Goal: Task Accomplishment & Management: Complete application form

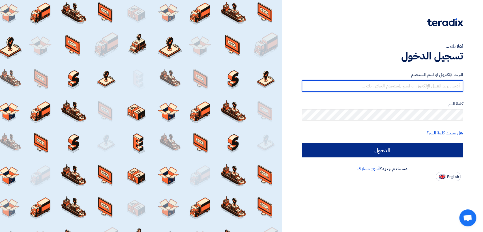
type input "italyaco2030@gmail.com"
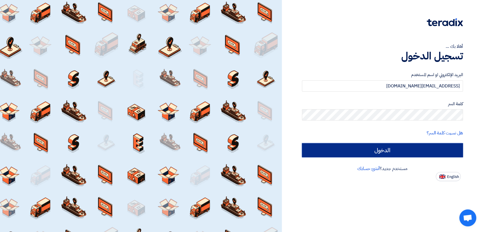
click at [310, 146] on input "الدخول" at bounding box center [382, 150] width 161 height 14
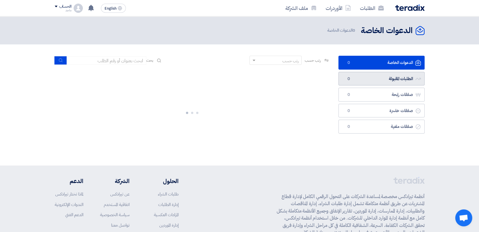
click at [364, 80] on link "الطلبات المقبولة الطلبات المقبولة 0" at bounding box center [381, 79] width 86 height 14
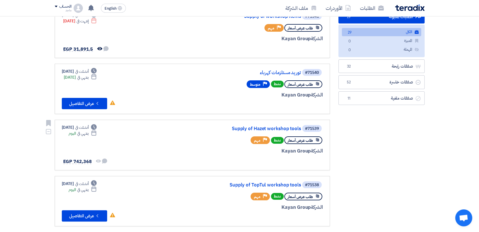
scroll to position [67, 0]
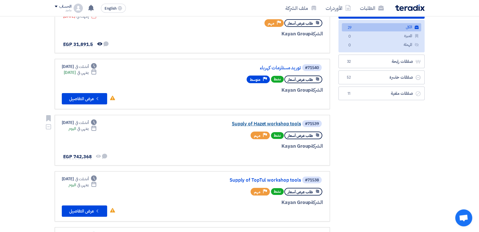
click at [280, 124] on link "Supply of Hazet workshop tools" at bounding box center [243, 123] width 113 height 5
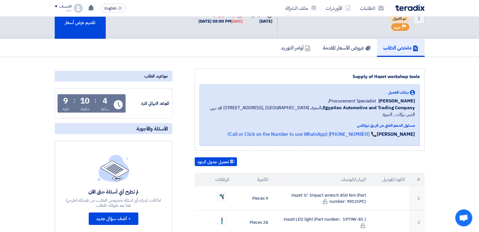
scroll to position [16, 0]
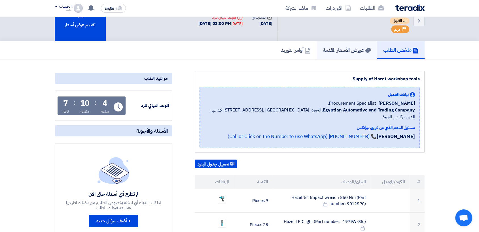
click at [328, 48] on h5 "عروض الأسعار المقدمة" at bounding box center [347, 50] width 48 height 7
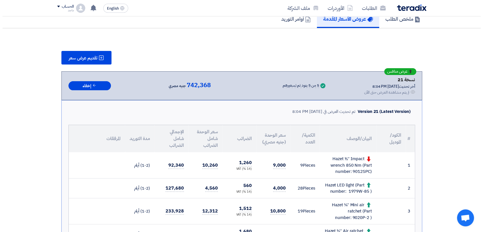
scroll to position [49, 0]
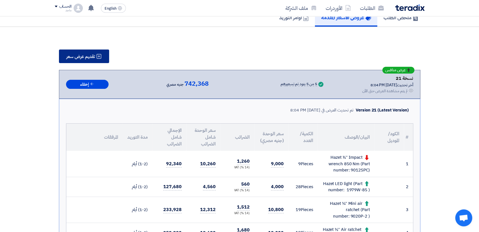
click at [105, 62] on button "تقديم عرض سعر" at bounding box center [84, 57] width 50 height 14
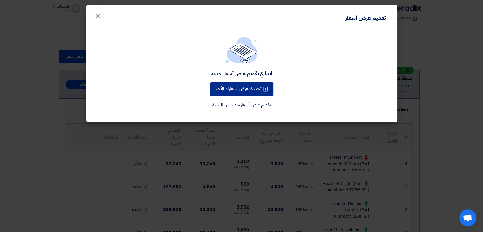
click at [238, 84] on button "تحديث عرض أسعارك الأخير" at bounding box center [241, 89] width 63 height 14
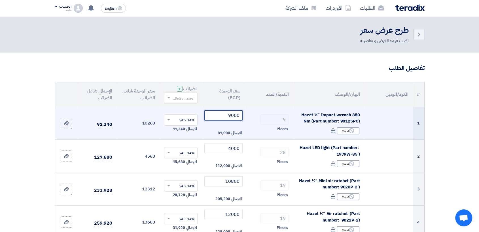
click at [219, 112] on input "9000" at bounding box center [223, 115] width 38 height 10
type input "9"
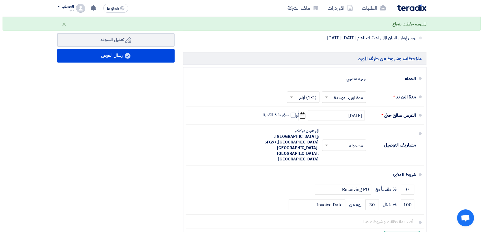
scroll to position [378, 0]
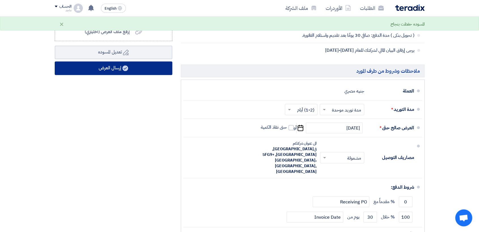
type input "8750"
click at [130, 66] on button "إرسال العرض" at bounding box center [114, 68] width 118 height 14
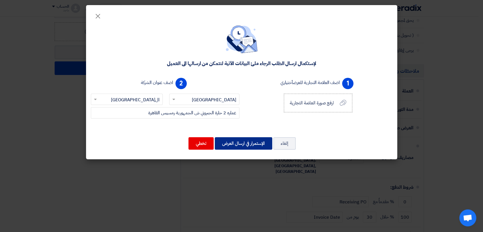
click at [260, 141] on button "الإستمرار في ارسال العرض" at bounding box center [243, 143] width 57 height 12
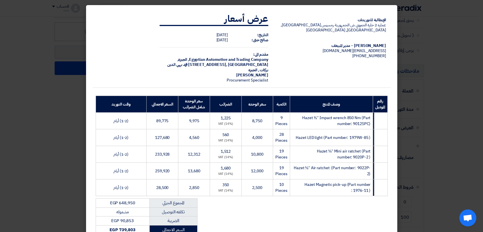
scroll to position [84, 0]
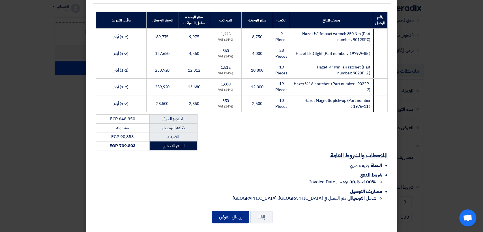
click at [225, 211] on button "إرسال العرض" at bounding box center [230, 217] width 37 height 12
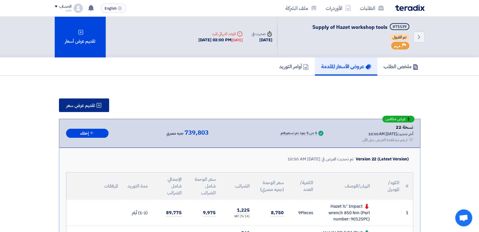
click at [88, 103] on span "تقديم عرض سعر" at bounding box center [80, 105] width 29 height 5
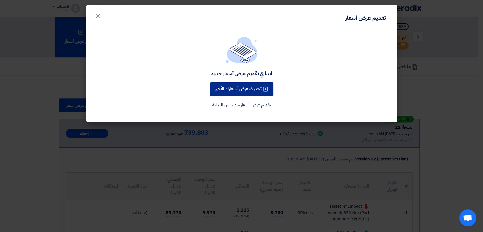
click at [219, 93] on button "تحديث عرض أسعارك الأخير" at bounding box center [241, 89] width 63 height 14
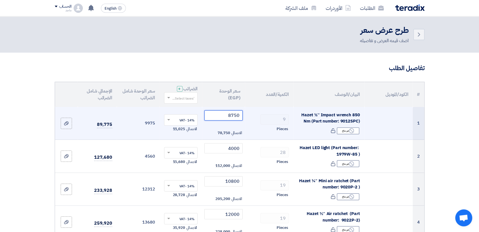
click at [218, 116] on input "8750" at bounding box center [223, 115] width 38 height 10
type input "8"
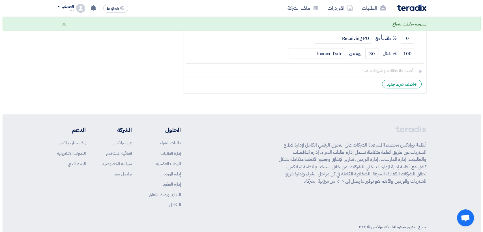
scroll to position [420, 0]
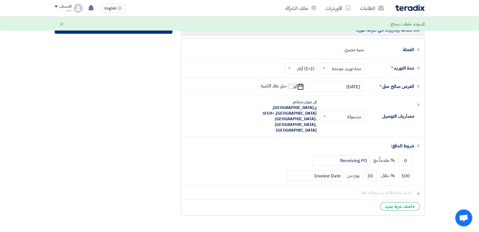
type input "8500"
click at [152, 33] on button "إرسال العرض" at bounding box center [114, 27] width 118 height 14
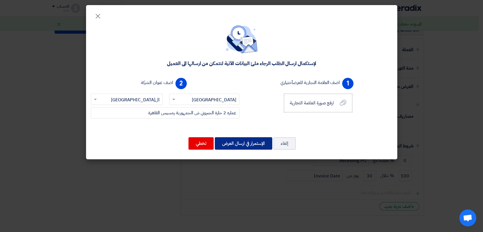
click at [229, 141] on button "الإستمرار في ارسال العرض" at bounding box center [243, 143] width 57 height 12
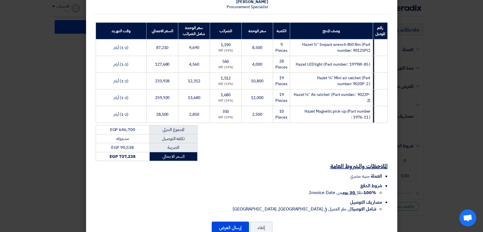
scroll to position [84, 0]
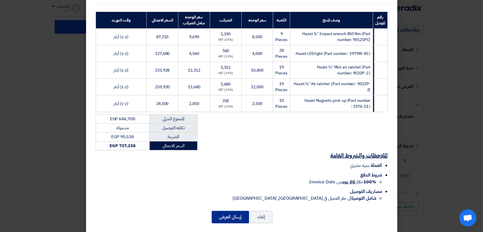
click at [238, 211] on button "إرسال العرض" at bounding box center [230, 217] width 37 height 12
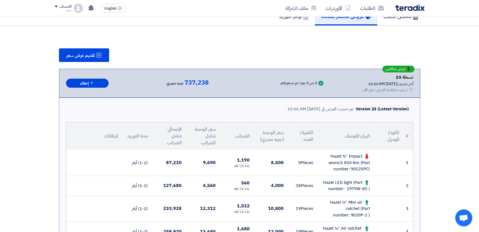
scroll to position [59, 0]
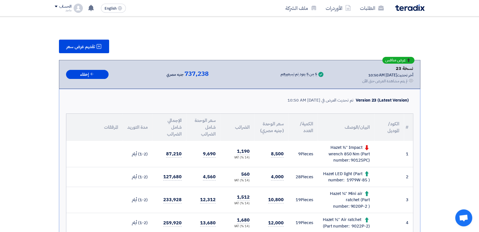
drag, startPoint x: 393, startPoint y: 145, endPoint x: 347, endPoint y: 136, distance: 47.3
drag, startPoint x: 347, startPoint y: 136, endPoint x: 305, endPoint y: 141, distance: 42.3
click at [305, 141] on td "9 Pieces" at bounding box center [302, 154] width 29 height 26
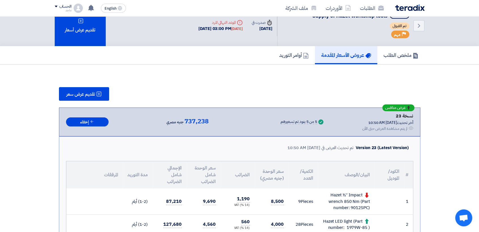
scroll to position [0, 0]
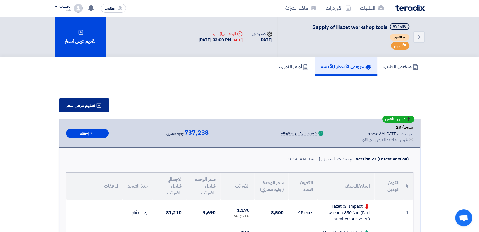
click at [99, 103] on use at bounding box center [98, 105] width 5 height 5
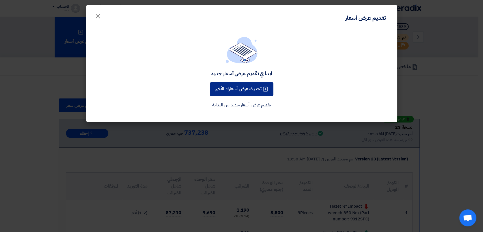
click at [246, 90] on button "تحديث عرض أسعارك الأخير" at bounding box center [241, 89] width 63 height 14
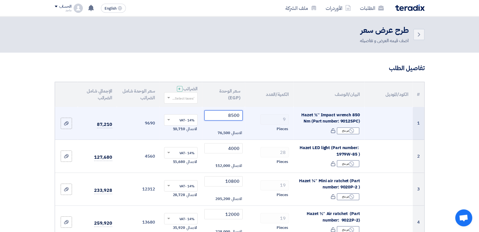
click at [224, 118] on input "8500" at bounding box center [223, 115] width 38 height 10
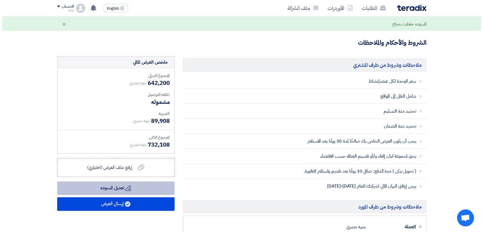
scroll to position [252, 0]
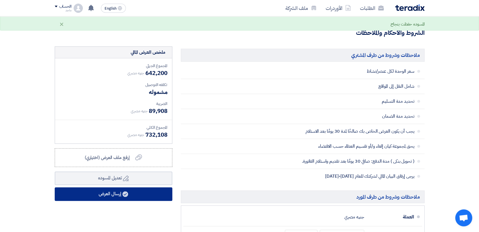
type input "8000"
click at [135, 195] on button "إرسال العرض" at bounding box center [114, 194] width 118 height 14
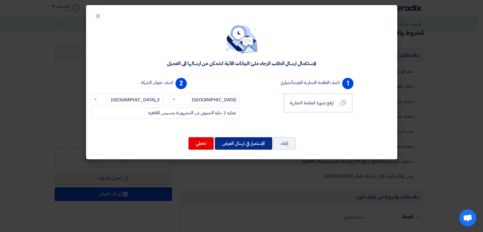
click at [238, 146] on button "الإستمرار في ارسال العرض" at bounding box center [243, 143] width 57 height 12
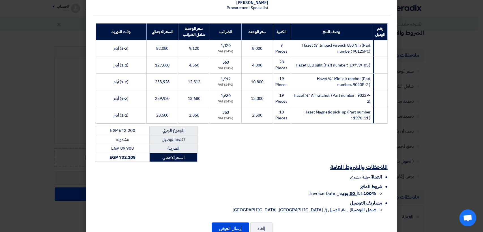
scroll to position [84, 0]
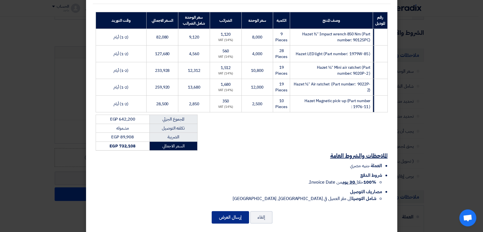
click at [233, 211] on button "إرسال العرض" at bounding box center [230, 217] width 37 height 12
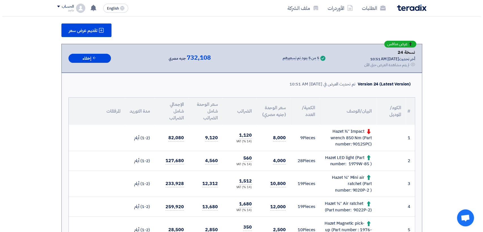
scroll to position [83, 0]
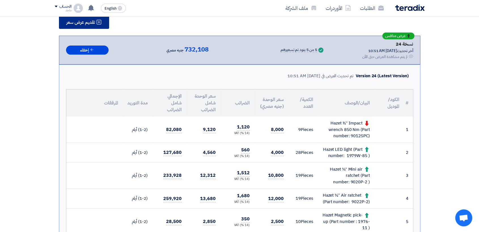
click at [88, 20] on span "تقديم عرض سعر" at bounding box center [80, 22] width 29 height 5
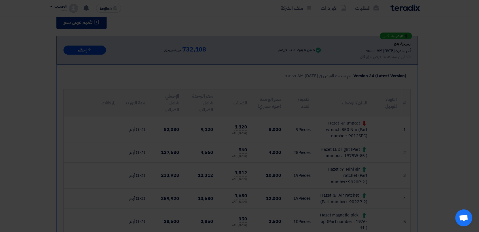
click at [88, 15] on div "تقديم عرض أسعار ×" at bounding box center [239, 3] width 311 height 24
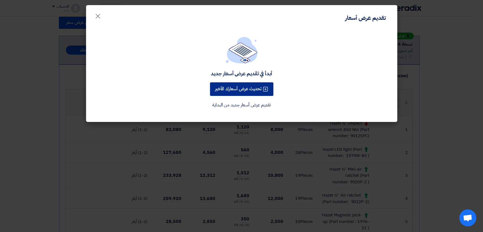
click at [242, 95] on button "تحديث عرض أسعارك الأخير" at bounding box center [241, 89] width 63 height 14
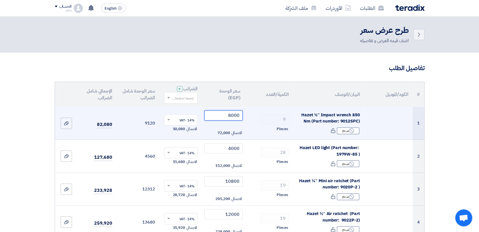
click at [215, 119] on input "8000" at bounding box center [223, 115] width 38 height 10
type input "8"
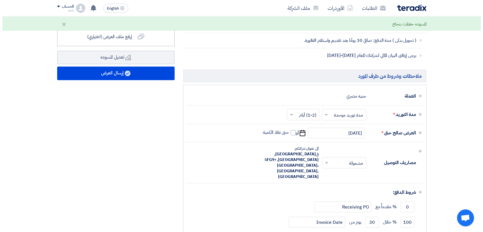
scroll to position [371, 0]
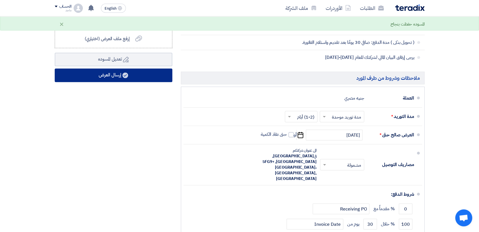
type input "7900"
click at [150, 71] on button "إرسال العرض" at bounding box center [114, 76] width 118 height 14
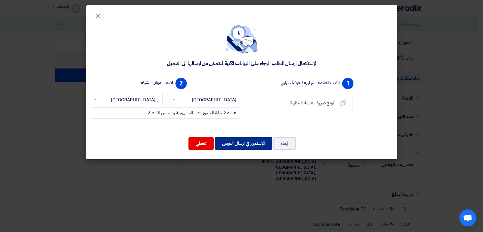
click at [238, 140] on button "الإستمرار في ارسال العرض" at bounding box center [243, 143] width 57 height 12
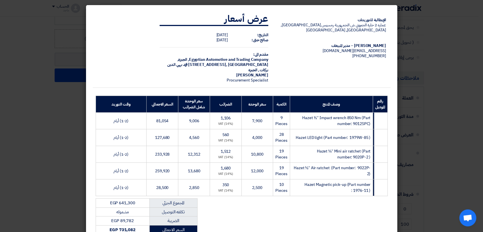
scroll to position [84, 0]
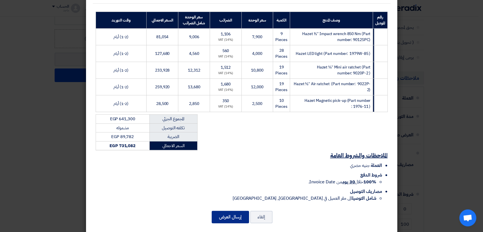
click at [230, 211] on button "إرسال العرض" at bounding box center [230, 217] width 37 height 12
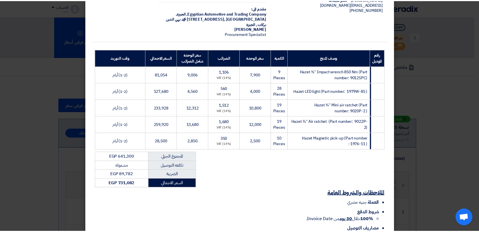
scroll to position [52, 0]
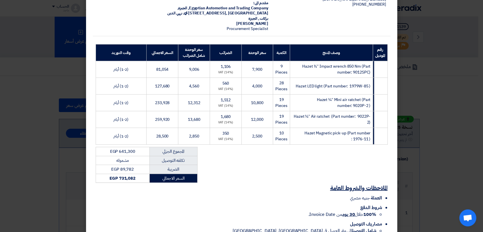
click at [452, 73] on modal-container "الإيطالية للتوريدات عماره 2 حارة الجبروني ش الجمهورية رمسيس القاهرة, القاهرة, E…" at bounding box center [241, 116] width 483 height 232
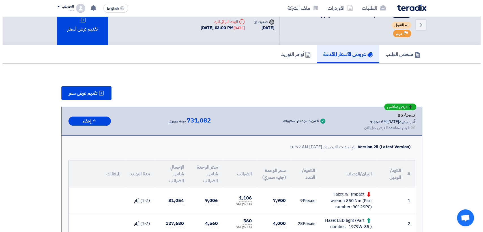
scroll to position [8, 0]
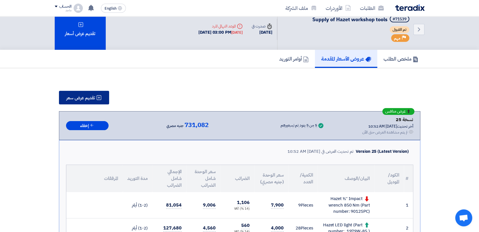
click at [78, 99] on span "تقديم عرض سعر" at bounding box center [80, 98] width 29 height 5
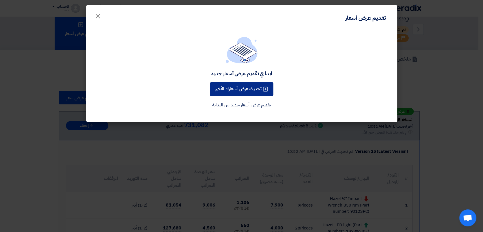
click at [227, 94] on button "تحديث عرض أسعارك الأخير" at bounding box center [241, 89] width 63 height 14
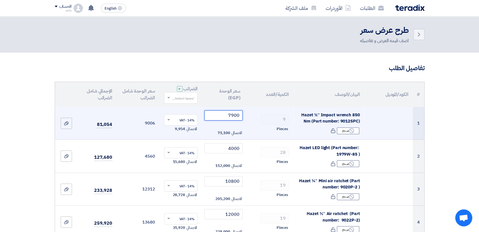
click at [217, 117] on input "7900" at bounding box center [223, 115] width 38 height 10
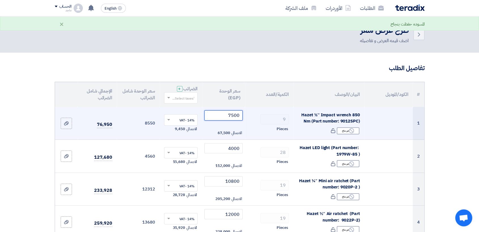
click at [222, 115] on input "7500" at bounding box center [223, 115] width 38 height 10
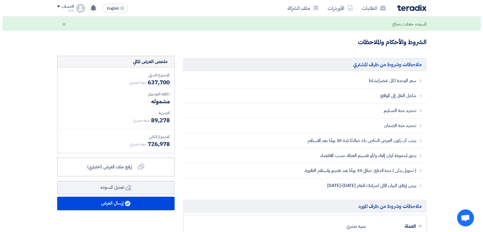
scroll to position [245, 0]
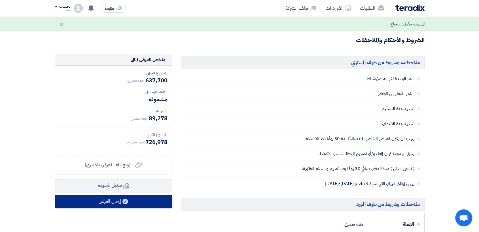
type input "7500"
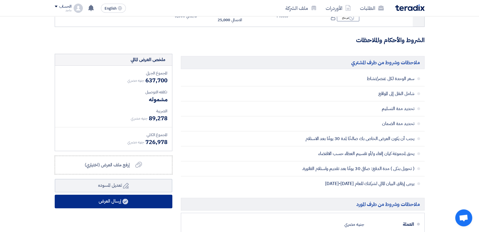
click at [162, 199] on button "إرسال العرض" at bounding box center [114, 202] width 118 height 14
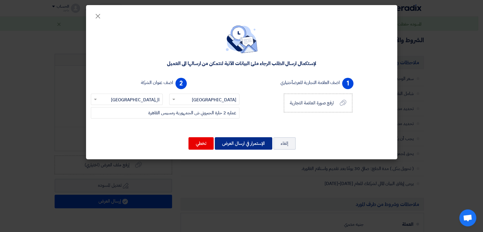
click at [249, 143] on button "الإستمرار في ارسال العرض" at bounding box center [243, 143] width 57 height 12
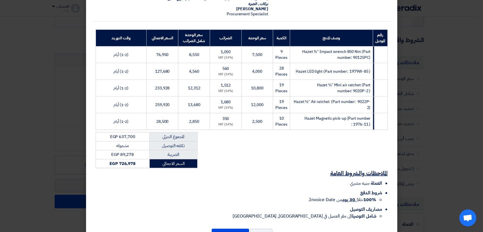
scroll to position [84, 0]
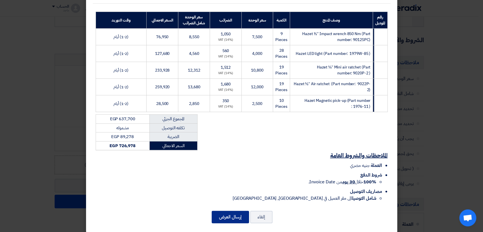
click at [226, 211] on button "إرسال العرض" at bounding box center [230, 217] width 37 height 12
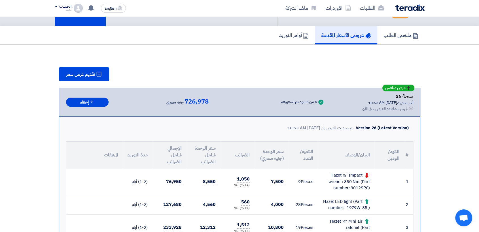
scroll to position [32, 0]
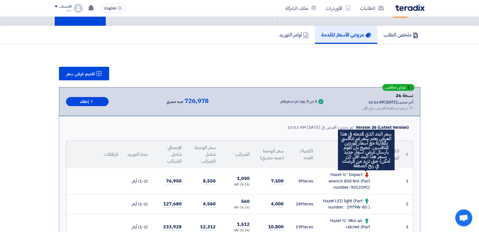
click at [365, 176] on icon at bounding box center [366, 174] width 5 height 5
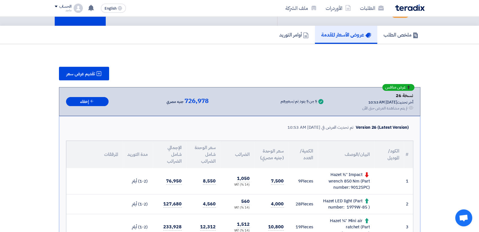
drag, startPoint x: 409, startPoint y: 79, endPoint x: 335, endPoint y: 90, distance: 74.8
drag, startPoint x: 335, startPoint y: 90, endPoint x: 333, endPoint y: 82, distance: 9.1
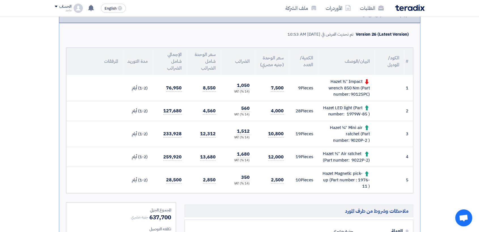
scroll to position [126, 0]
click at [406, 89] on td "1" at bounding box center [408, 87] width 9 height 26
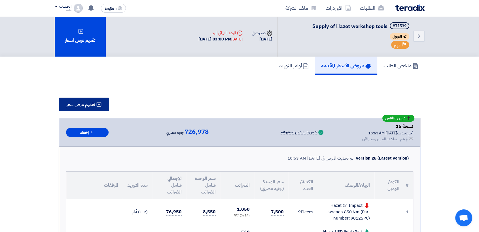
scroll to position [0, 0]
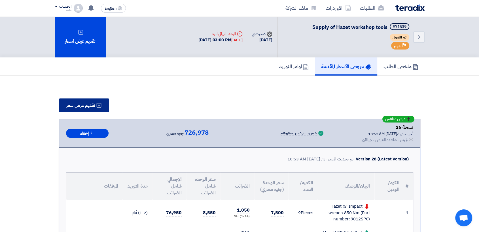
click at [86, 109] on button "تقديم عرض سعر" at bounding box center [84, 106] width 50 height 14
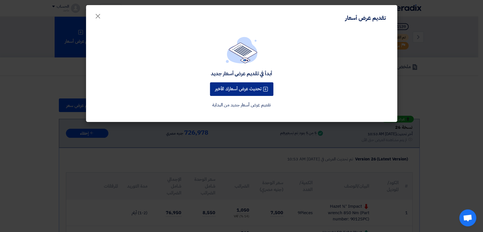
click at [227, 90] on button "تحديث عرض أسعارك الأخير" at bounding box center [241, 89] width 63 height 14
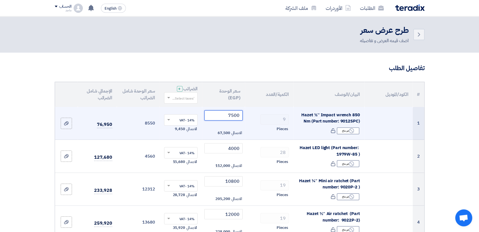
click at [219, 120] on input "7500" at bounding box center [223, 115] width 38 height 10
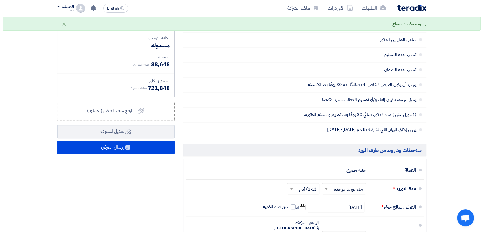
scroll to position [299, 0]
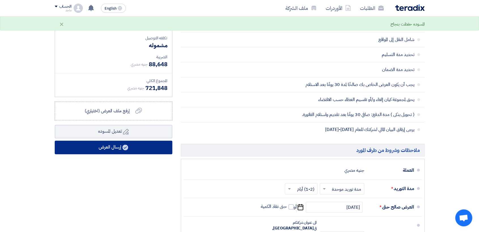
type input "7000"
click at [150, 149] on button "إرسال العرض" at bounding box center [114, 148] width 118 height 14
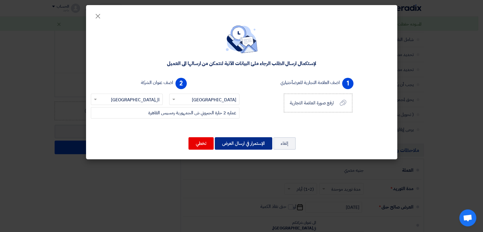
click at [256, 148] on button "الإستمرار في ارسال العرض" at bounding box center [243, 143] width 57 height 12
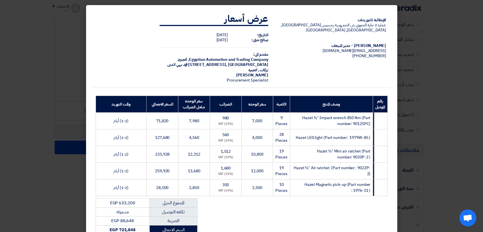
scroll to position [84, 0]
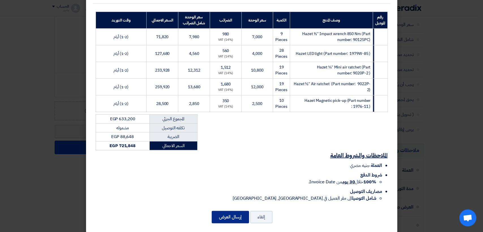
click at [226, 212] on button "إرسال العرض" at bounding box center [230, 217] width 37 height 12
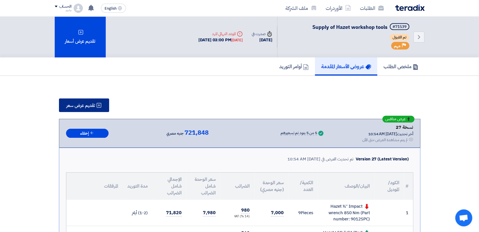
click at [91, 109] on button "تقديم عرض سعر" at bounding box center [84, 106] width 50 height 14
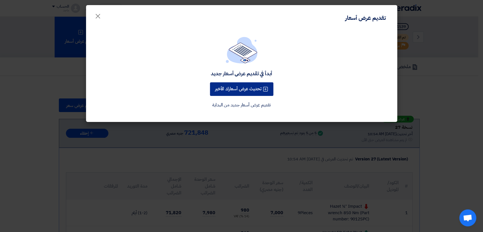
click at [235, 92] on button "تحديث عرض أسعارك الأخير" at bounding box center [241, 89] width 63 height 14
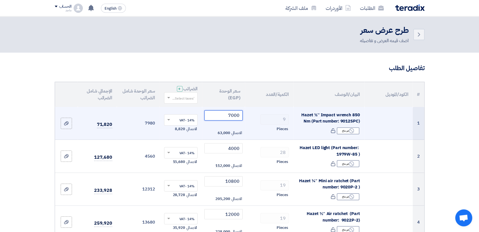
click at [221, 116] on input "7000" at bounding box center [223, 115] width 38 height 10
type input "7"
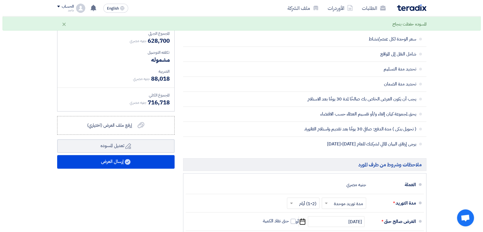
scroll to position [285, 0]
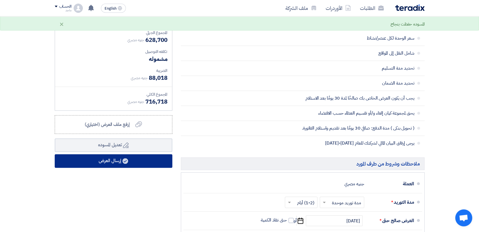
type input "6500"
click at [138, 161] on button "إرسال العرض" at bounding box center [114, 161] width 118 height 14
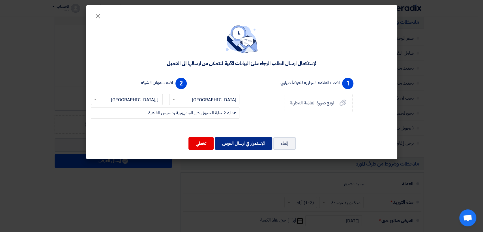
click at [231, 142] on button "الإستمرار في ارسال العرض" at bounding box center [243, 143] width 57 height 12
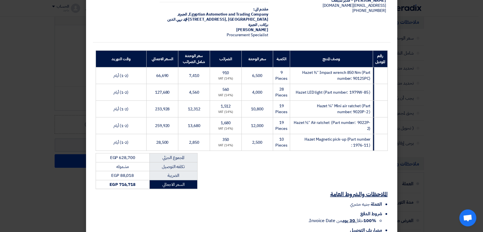
scroll to position [84, 0]
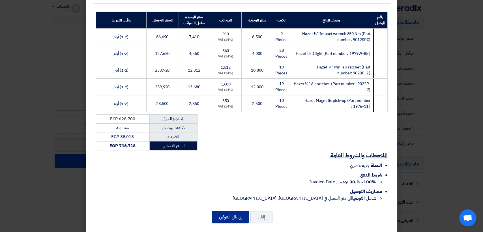
click at [220, 211] on button "إرسال العرض" at bounding box center [230, 217] width 37 height 12
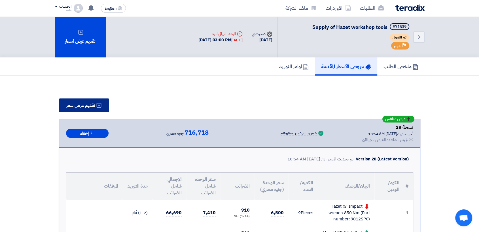
click at [93, 109] on button "تقديم عرض سعر" at bounding box center [84, 106] width 50 height 14
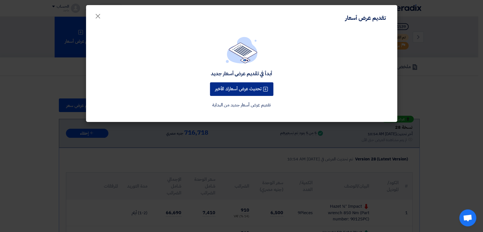
click at [232, 86] on button "تحديث عرض أسعارك الأخير" at bounding box center [241, 89] width 63 height 14
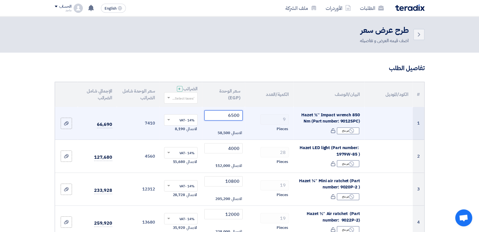
click at [220, 117] on input "6500" at bounding box center [223, 115] width 38 height 10
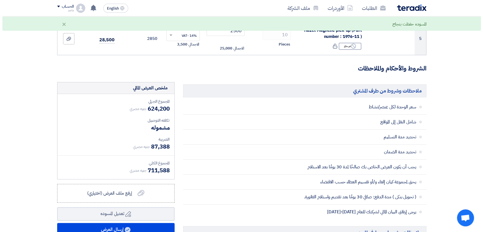
scroll to position [226, 0]
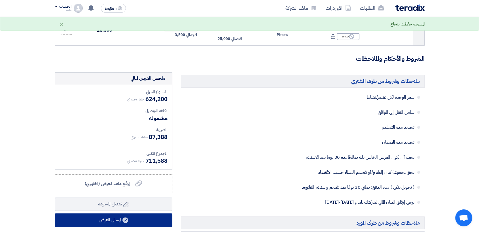
type input "6000"
click at [141, 217] on button "إرسال العرض" at bounding box center [114, 221] width 118 height 14
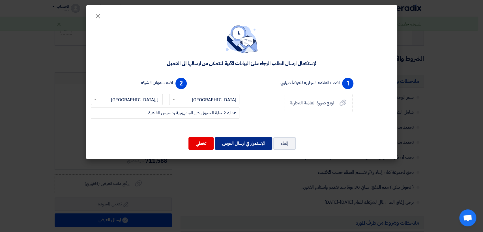
click at [247, 141] on button "الإستمرار في ارسال العرض" at bounding box center [243, 143] width 57 height 12
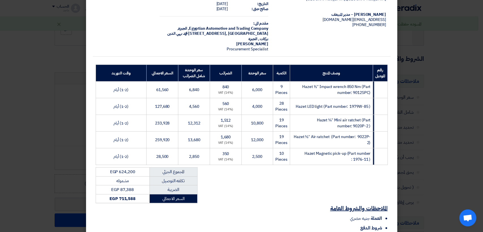
scroll to position [84, 0]
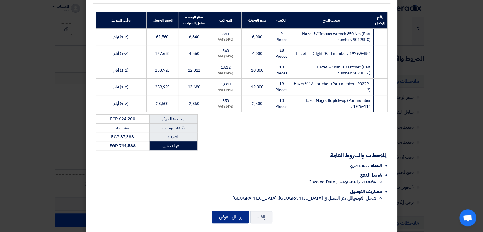
click at [234, 212] on button "إرسال العرض" at bounding box center [230, 217] width 37 height 12
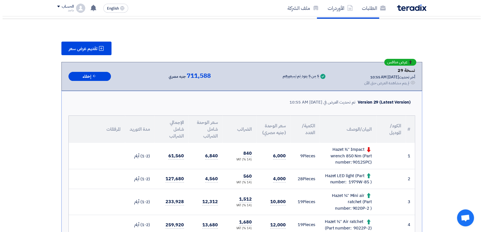
scroll to position [63, 0]
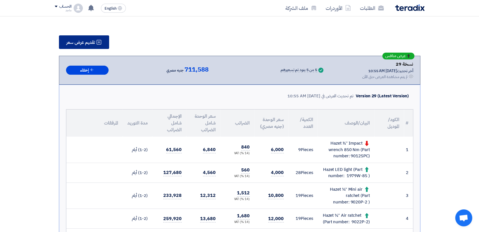
click at [103, 45] on button "تقديم عرض سعر" at bounding box center [84, 42] width 50 height 14
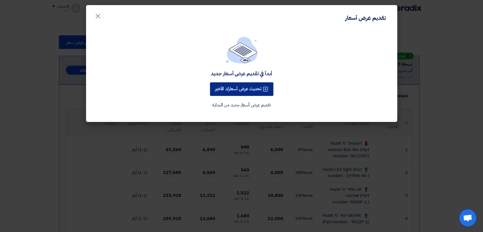
click at [219, 94] on button "تحديث عرض أسعارك الأخير" at bounding box center [241, 89] width 63 height 14
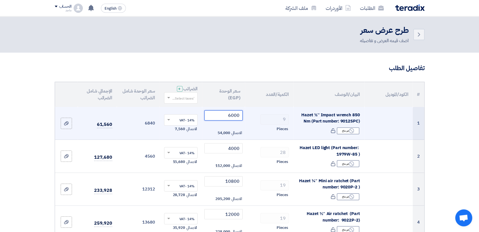
click at [219, 117] on input "6000" at bounding box center [223, 115] width 38 height 10
type input "6"
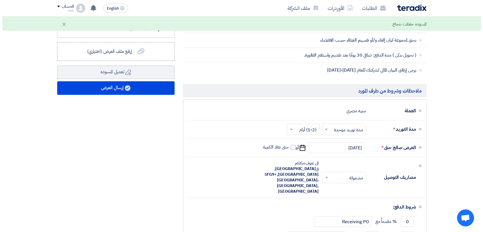
scroll to position [366, 0]
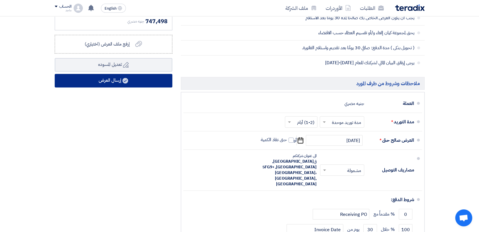
type input "9500"
click at [141, 86] on button "إرسال العرض" at bounding box center [114, 81] width 118 height 14
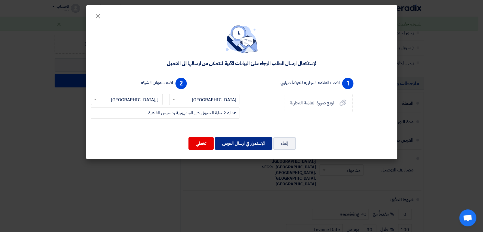
click at [247, 138] on button "الإستمرار في ارسال العرض" at bounding box center [243, 143] width 57 height 12
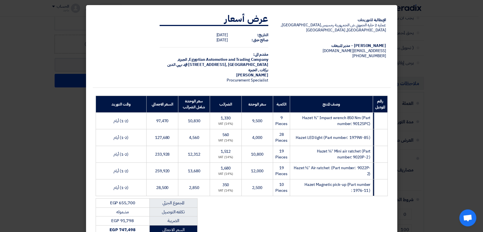
scroll to position [84, 0]
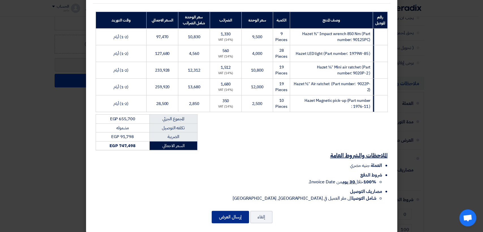
click at [216, 211] on button "إرسال العرض" at bounding box center [230, 217] width 37 height 12
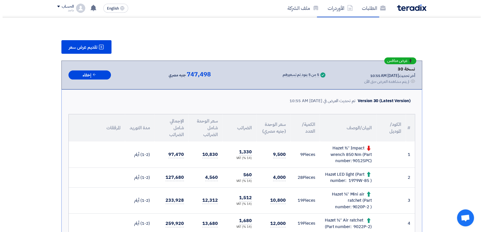
scroll to position [54, 0]
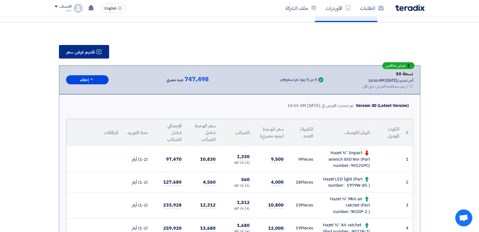
click at [89, 54] on span "تقديم عرض سعر" at bounding box center [80, 52] width 29 height 5
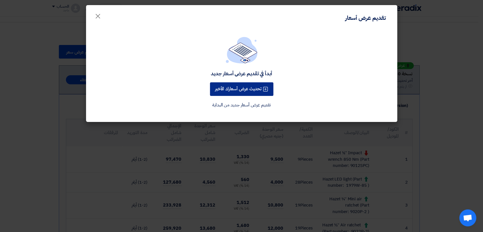
click at [225, 88] on button "تحديث عرض أسعارك الأخير" at bounding box center [241, 89] width 63 height 14
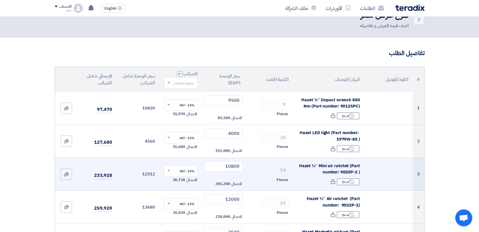
scroll to position [19, 0]
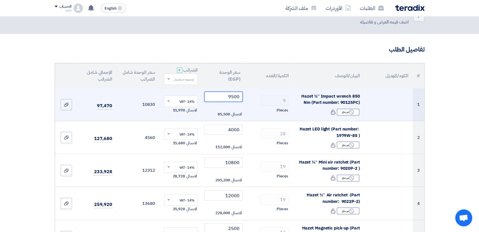
click at [225, 97] on input "9500" at bounding box center [223, 97] width 38 height 10
type input "9"
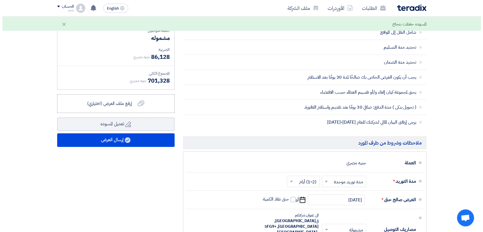
scroll to position [307, 0]
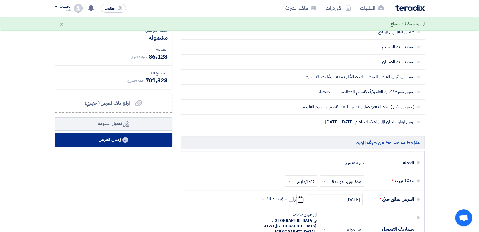
type input "5000"
click at [158, 143] on button "إرسال العرض" at bounding box center [114, 140] width 118 height 14
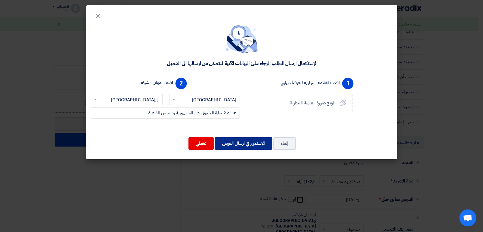
click at [250, 145] on button "الإستمرار في ارسال العرض" at bounding box center [243, 143] width 57 height 12
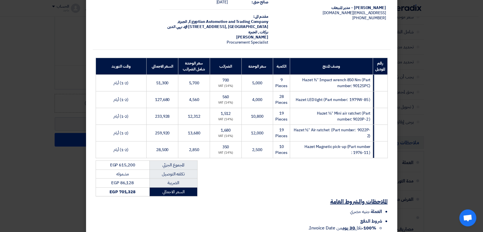
scroll to position [84, 0]
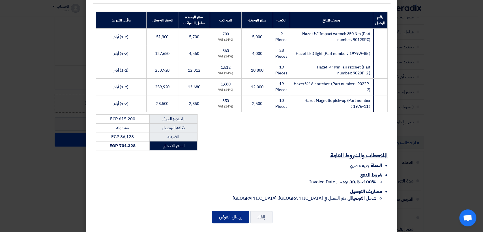
click at [228, 211] on button "إرسال العرض" at bounding box center [230, 217] width 37 height 12
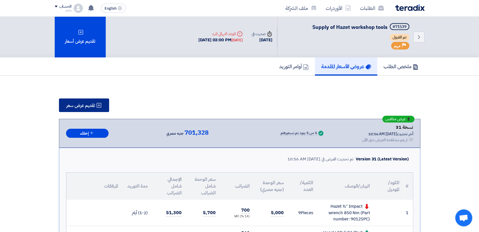
click at [75, 103] on span "تقديم عرض سعر" at bounding box center [80, 105] width 29 height 5
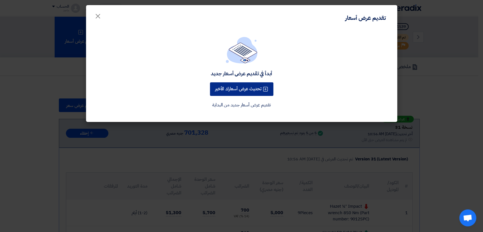
click at [221, 87] on button "تحديث عرض أسعارك الأخير" at bounding box center [241, 89] width 63 height 14
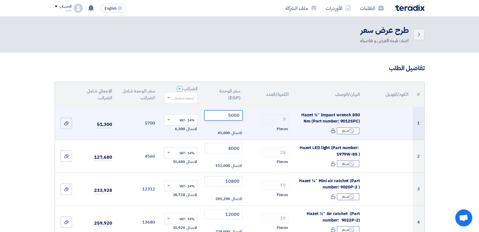
click at [212, 118] on input "5000" at bounding box center [223, 115] width 38 height 10
type input "5"
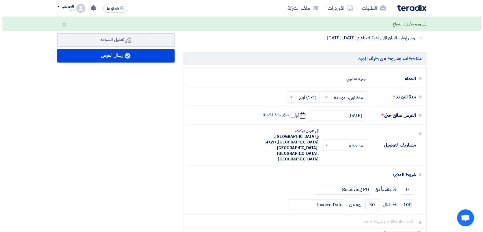
scroll to position [394, 0]
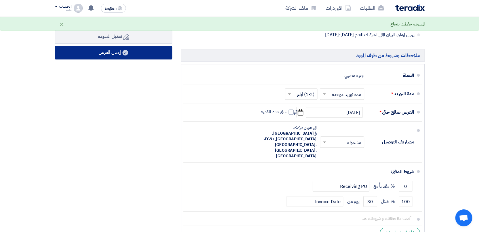
type input "4500"
click at [147, 57] on button "إرسال العرض" at bounding box center [114, 53] width 118 height 14
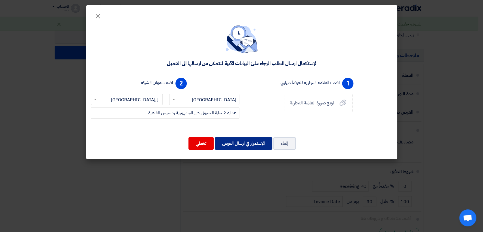
click at [261, 138] on button "الإستمرار في ارسال العرض" at bounding box center [243, 143] width 57 height 12
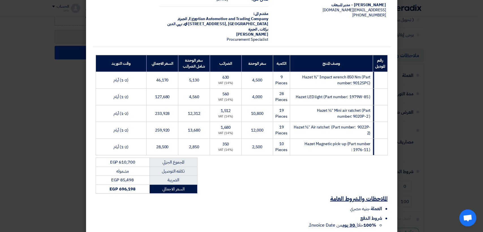
scroll to position [84, 0]
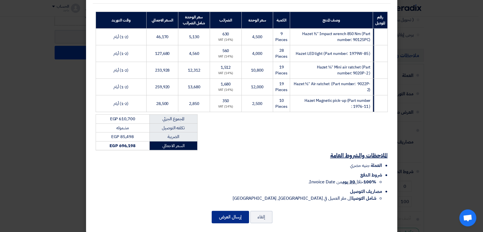
click at [224, 211] on button "إرسال العرض" at bounding box center [230, 217] width 37 height 12
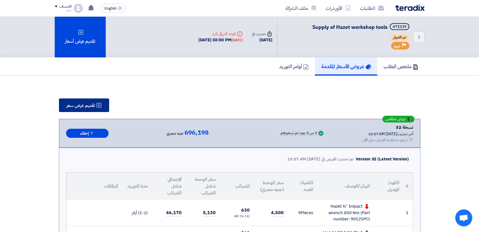
click at [83, 103] on span "تقديم عرض سعر" at bounding box center [80, 105] width 29 height 5
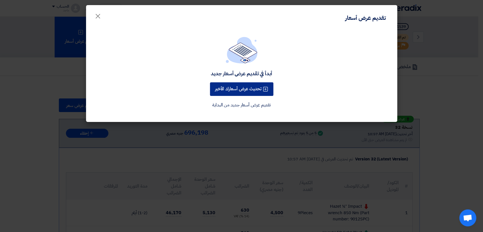
click at [238, 85] on button "تحديث عرض أسعارك الأخير" at bounding box center [241, 89] width 63 height 14
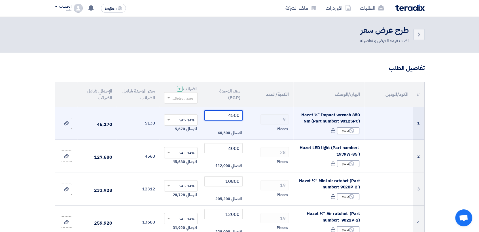
click at [214, 118] on input "4500" at bounding box center [223, 115] width 38 height 10
type input "4"
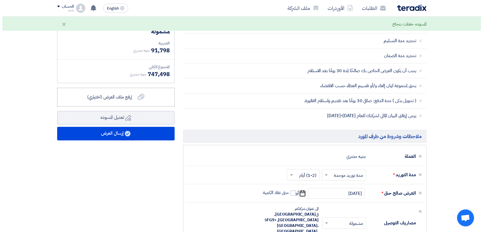
scroll to position [314, 0]
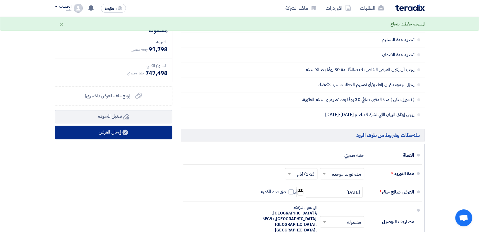
type input "9500"
click at [146, 127] on button "إرسال العرض" at bounding box center [114, 133] width 118 height 14
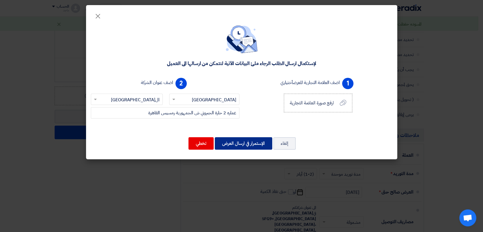
click at [241, 140] on button "الإستمرار في ارسال العرض" at bounding box center [243, 143] width 57 height 12
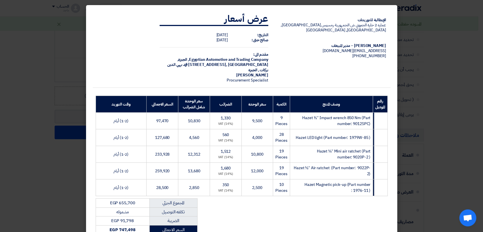
scroll to position [84, 0]
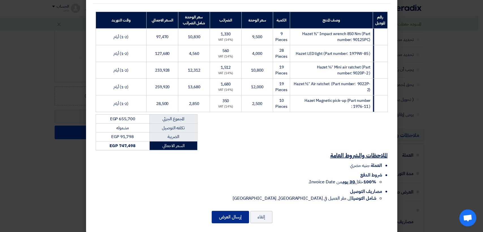
click at [229, 211] on button "إرسال العرض" at bounding box center [230, 217] width 37 height 12
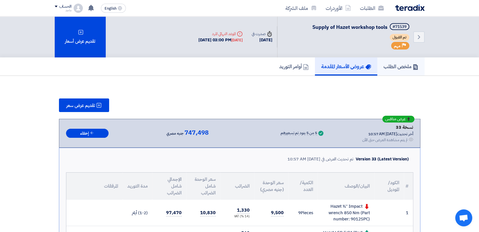
click at [397, 72] on link "ملخص الطلب" at bounding box center [400, 66] width 47 height 18
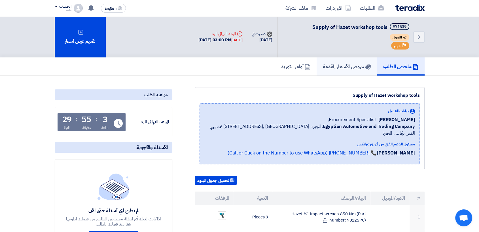
click at [332, 63] on h5 "عروض الأسعار المقدمة" at bounding box center [347, 66] width 48 height 7
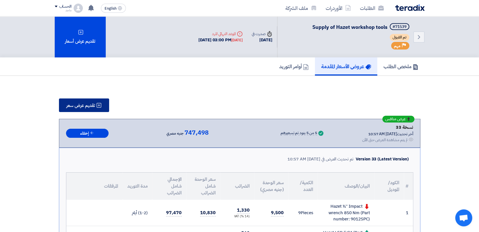
click at [75, 99] on button "تقديم عرض سعر" at bounding box center [84, 106] width 50 height 14
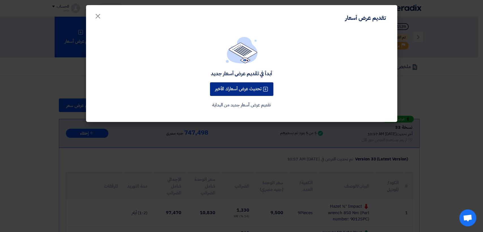
click at [222, 85] on button "تحديث عرض أسعارك الأخير" at bounding box center [241, 89] width 63 height 14
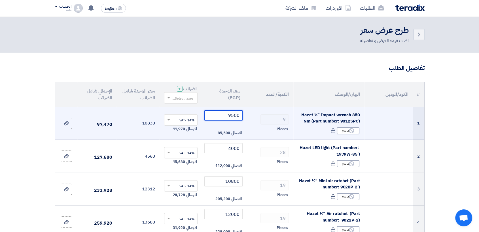
click at [222, 117] on input "9500" at bounding box center [223, 115] width 38 height 10
type input "9"
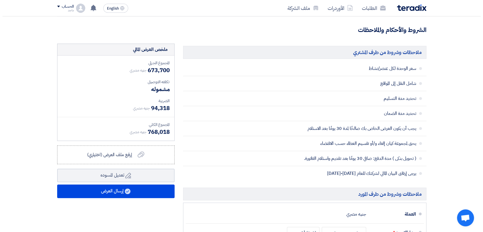
scroll to position [257, 0]
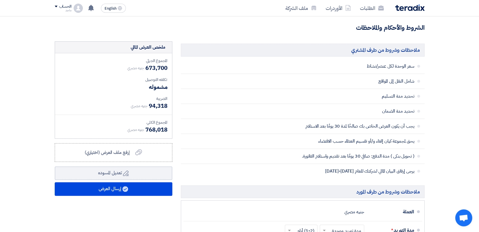
type input "11500"
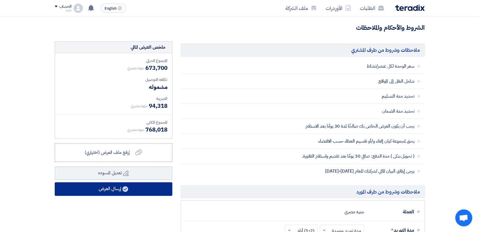
click at [125, 186] on button "إرسال العرض" at bounding box center [114, 189] width 118 height 14
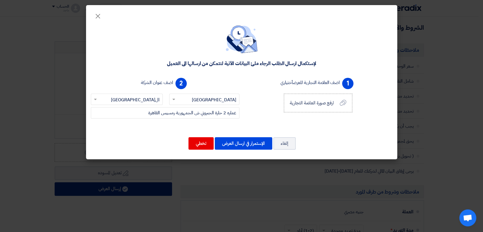
click at [125, 186] on modal-container "× لإستكمال ارسال الطلب الرجاء ملئ البيانات الآتية لنتمكن من ارسالها الى العميل …" at bounding box center [241, 116] width 483 height 232
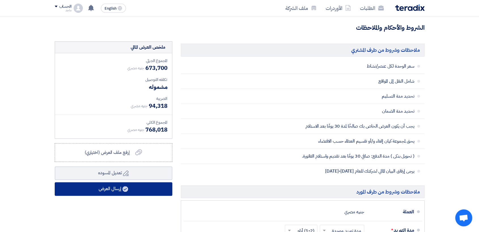
click at [125, 186] on use at bounding box center [125, 189] width 6 height 6
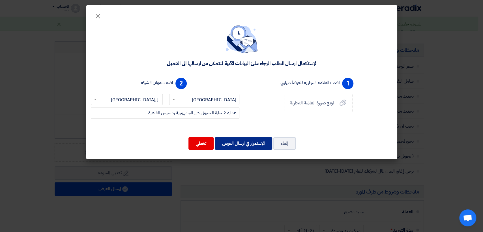
click at [247, 143] on button "الإستمرار في ارسال العرض" at bounding box center [243, 143] width 57 height 12
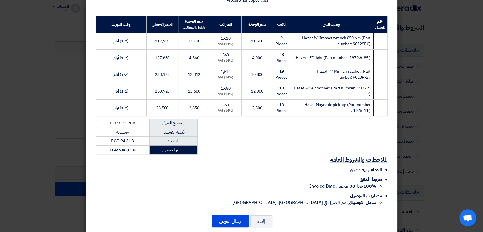
scroll to position [84, 0]
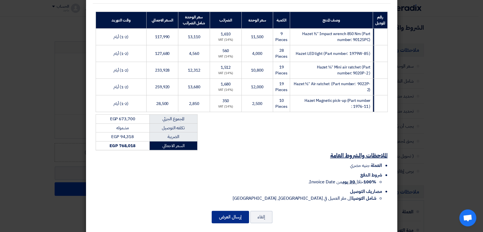
click at [234, 211] on button "إرسال العرض" at bounding box center [230, 217] width 37 height 12
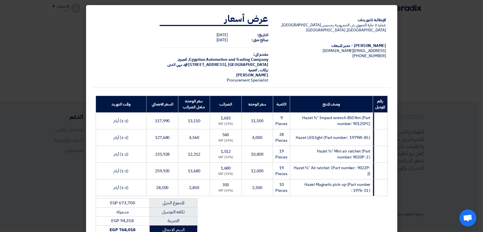
click at [279, 199] on div "إلغاء إرسال العرض" at bounding box center [242, 203] width 298 height 14
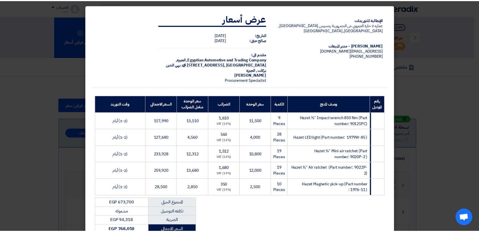
scroll to position [84, 0]
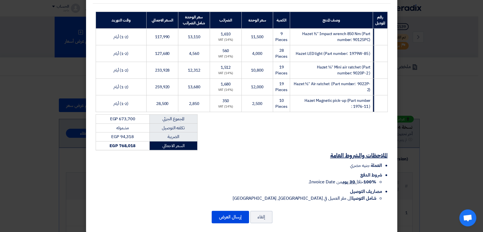
click at [423, 134] on modal-container "الإيطالية للتوريدات عماره 2 حارة الجبروني ش الجمهورية رمسيس القاهرة, القاهرة, E…" at bounding box center [241, 116] width 483 height 232
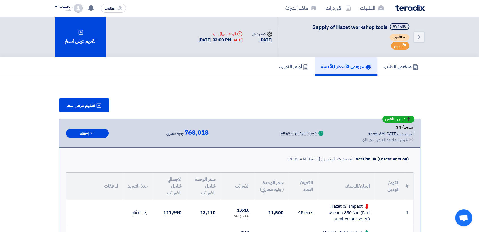
click at [423, 134] on modal-container "الإيطالية للتوريدات عماره 2 حارة الجبروني ش الجمهورية رمسيس القاهرة, القاهرة, E…" at bounding box center [239, 116] width 479 height 232
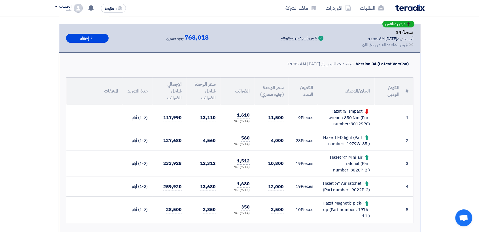
scroll to position [107, 0]
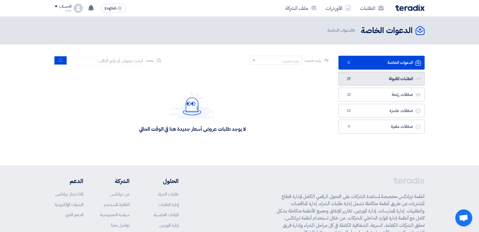
click at [384, 85] on link "الطلبات المقبولة الطلبات المقبولة 29" at bounding box center [381, 79] width 86 height 14
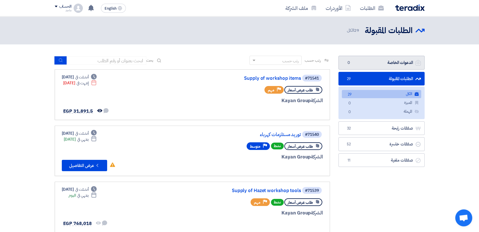
click at [369, 64] on link "الدعوات الخاصة الدعوات الخاصة 0" at bounding box center [381, 63] width 86 height 14
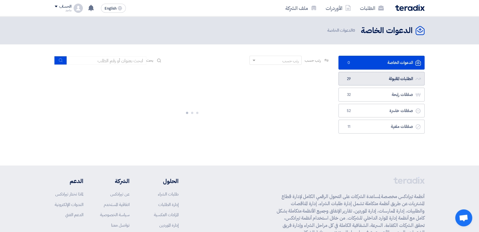
click at [366, 82] on link "الطلبات المقبولة الطلبات المقبولة 29" at bounding box center [381, 79] width 86 height 14
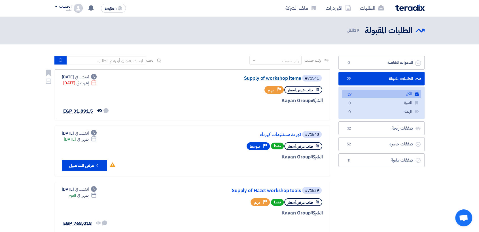
click at [247, 76] on link "Supply of workshop items" at bounding box center [243, 78] width 113 height 5
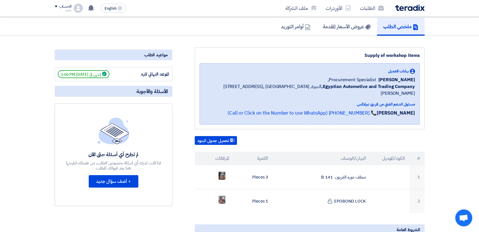
scroll to position [34, 0]
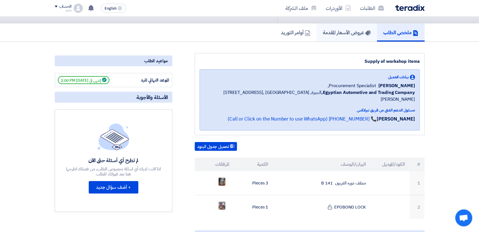
click at [330, 29] on h5 "عروض الأسعار المقدمة" at bounding box center [347, 32] width 48 height 7
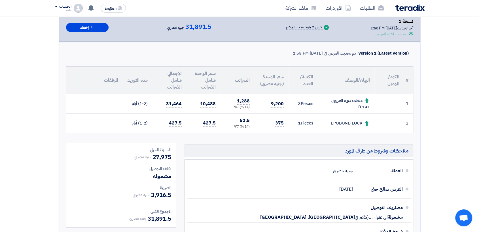
scroll to position [88, 0]
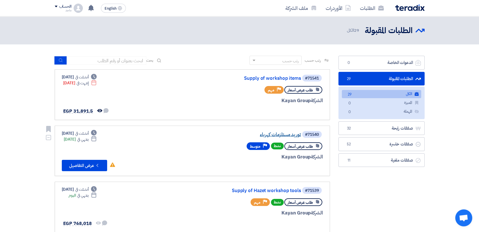
click at [286, 133] on link "توريد مستلزمات كهرباء" at bounding box center [243, 134] width 113 height 5
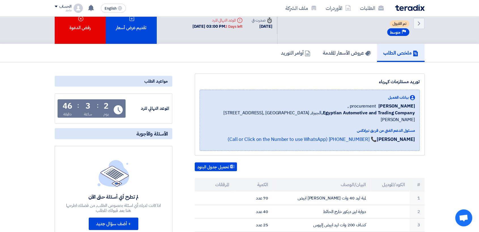
scroll to position [17, 0]
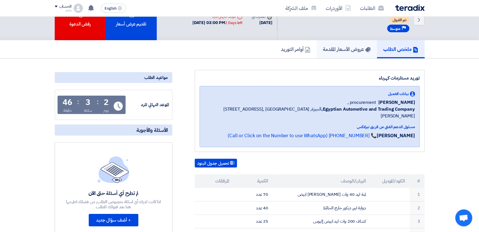
click at [367, 48] on use at bounding box center [367, 49] width 6 height 5
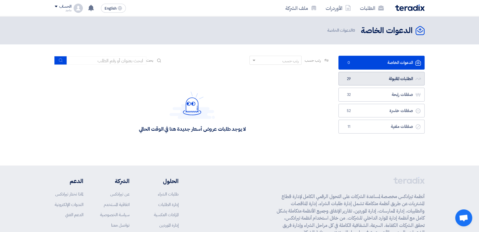
click at [366, 80] on link "الطلبات المقبولة الطلبات المقبولة 29" at bounding box center [381, 79] width 86 height 14
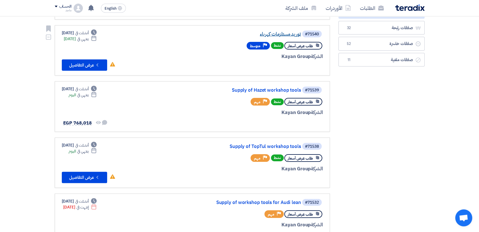
scroll to position [107, 0]
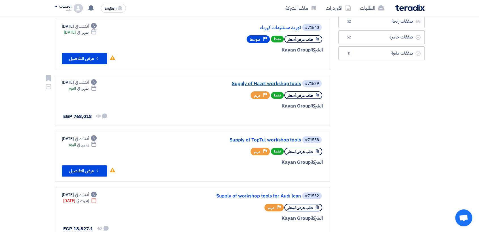
click at [265, 83] on link "Supply of Hazet workshop tools" at bounding box center [243, 83] width 113 height 5
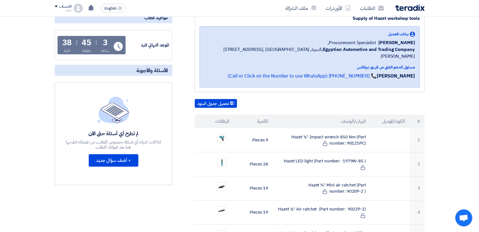
scroll to position [87, 0]
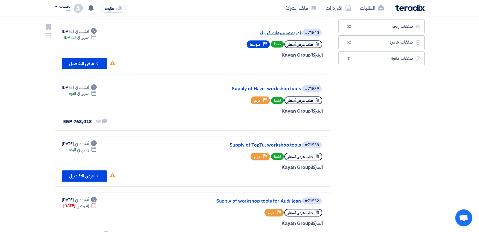
scroll to position [106, 0]
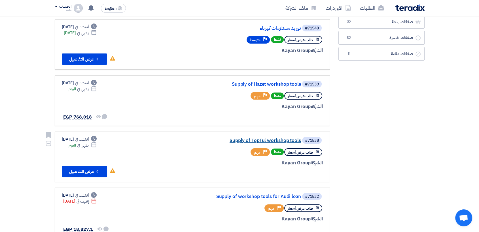
click at [257, 138] on link "Supply of TopTul workshop tools" at bounding box center [243, 140] width 113 height 5
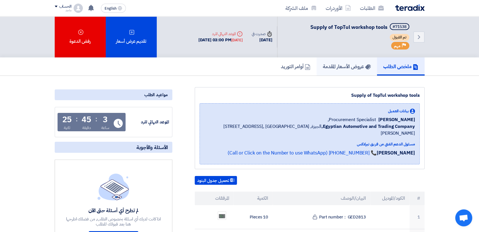
click at [334, 72] on link "عروض الأسعار المقدمة" at bounding box center [346, 66] width 60 height 18
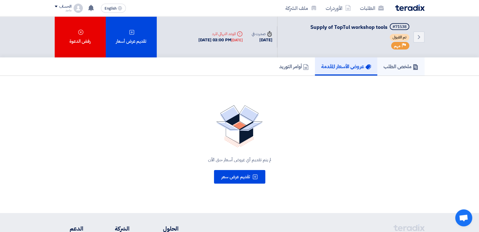
click at [401, 69] on h5 "ملخص الطلب" at bounding box center [400, 66] width 35 height 7
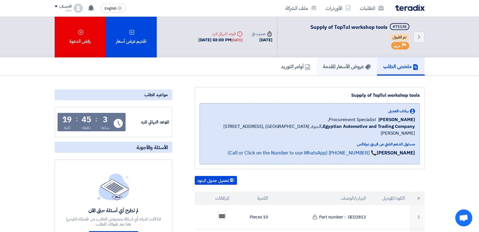
click at [358, 63] on h5 "عروض الأسعار المقدمة" at bounding box center [347, 66] width 48 height 7
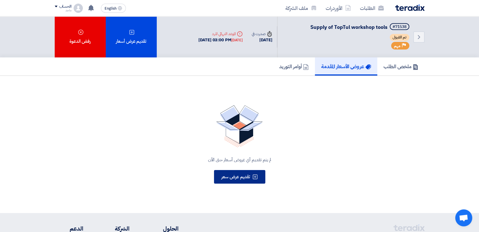
click at [232, 175] on span "تقديم عرض سعر" at bounding box center [235, 177] width 29 height 7
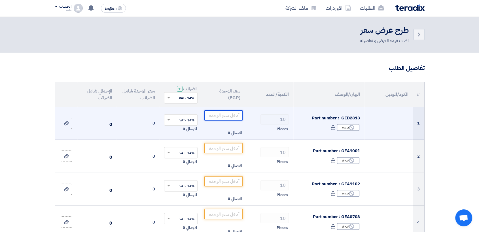
click at [219, 119] on input "number" at bounding box center [223, 115] width 38 height 10
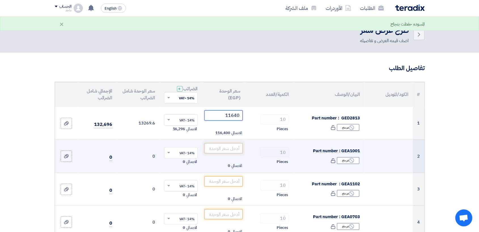
type input "11640"
click at [223, 149] on input "number" at bounding box center [223, 148] width 38 height 10
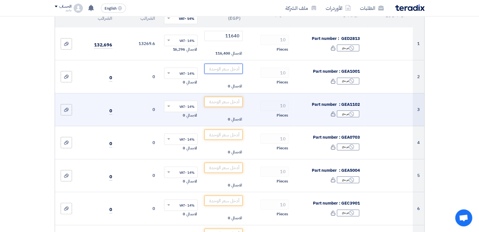
scroll to position [75, 0]
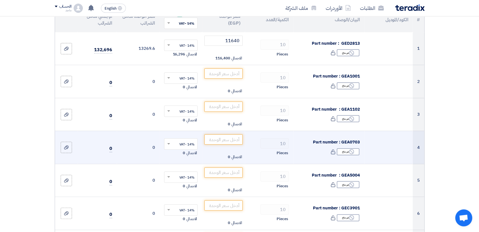
click at [192, 142] on input "text" at bounding box center [184, 144] width 22 height 9
type input "3500"
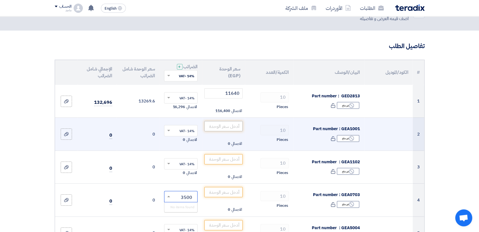
scroll to position [18, 0]
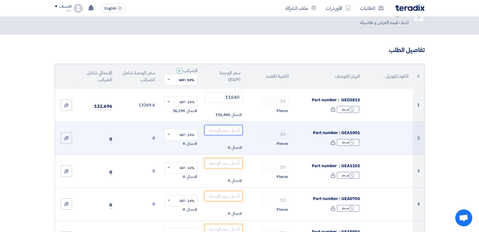
click at [213, 135] on input "number" at bounding box center [223, 130] width 38 height 10
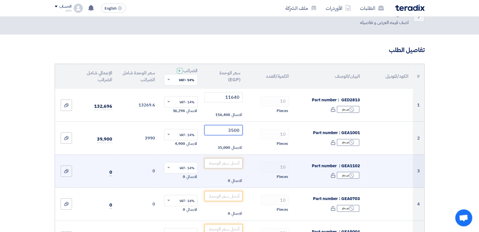
type input "3500"
click at [227, 166] on input "number" at bounding box center [223, 163] width 38 height 10
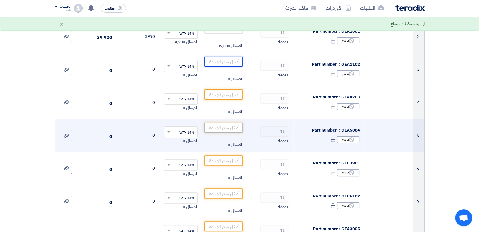
scroll to position [116, 0]
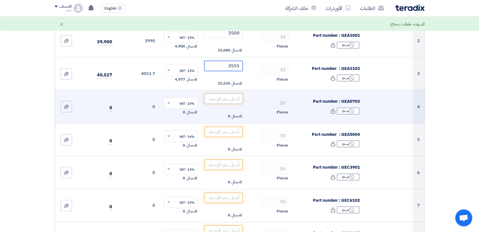
type input "3555"
click at [228, 103] on input "number" at bounding box center [223, 99] width 38 height 10
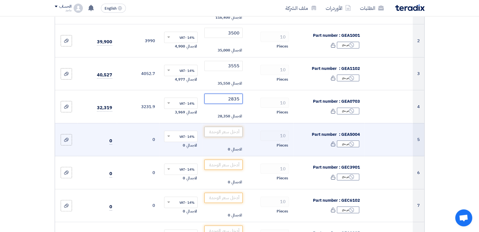
type input "2835"
click at [225, 130] on input "number" at bounding box center [223, 132] width 38 height 10
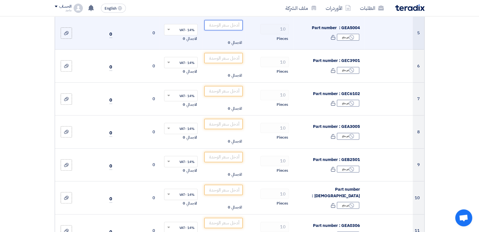
scroll to position [222, 0]
type input "1"
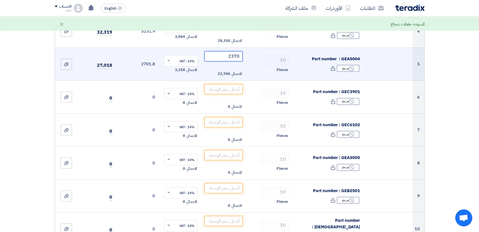
scroll to position [186, 0]
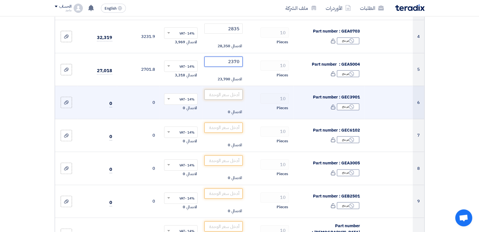
type input "2370"
click at [219, 99] on input "number" at bounding box center [223, 94] width 38 height 10
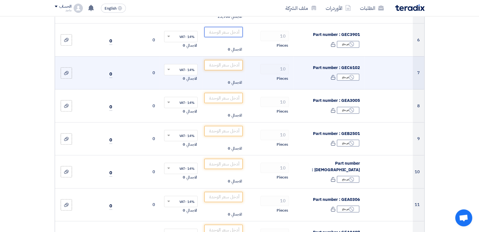
scroll to position [249, 0]
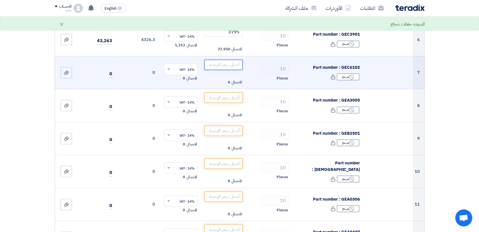
click at [217, 61] on input "number" at bounding box center [223, 65] width 38 height 10
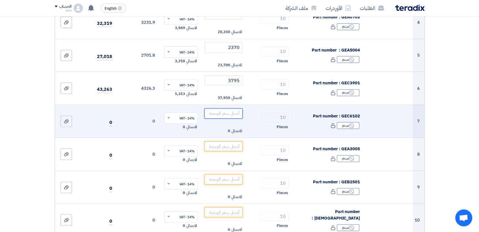
scroll to position [185, 0]
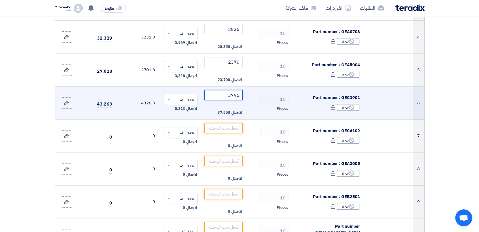
click at [215, 92] on input "3795" at bounding box center [223, 95] width 38 height 10
type input "3"
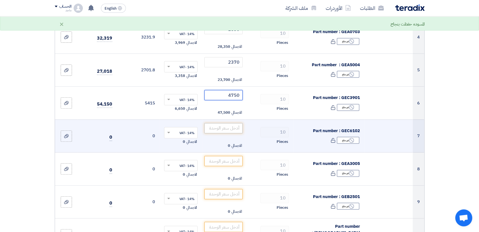
type input "4750"
click at [211, 127] on input "number" at bounding box center [223, 128] width 38 height 10
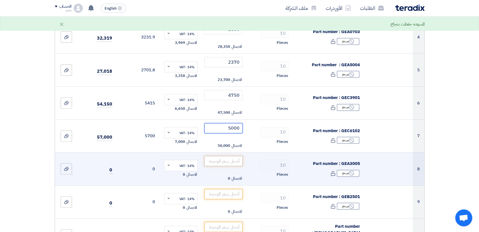
type input "5000"
click at [214, 163] on input "number" at bounding box center [223, 161] width 38 height 10
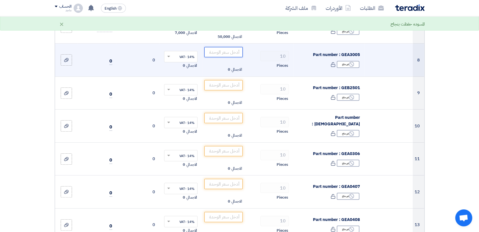
scroll to position [294, 0]
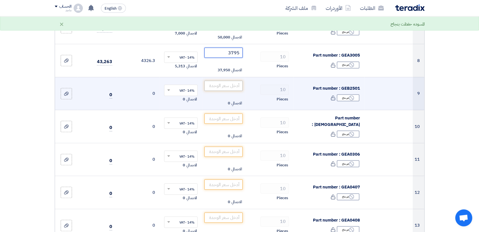
type input "3795"
click at [227, 86] on input "number" at bounding box center [223, 86] width 38 height 10
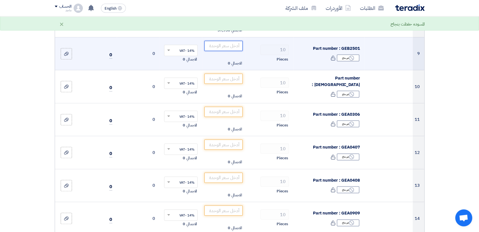
scroll to position [328, 0]
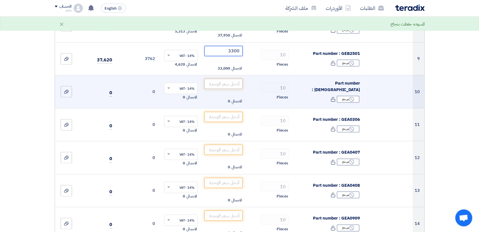
type input "3300"
click at [225, 87] on input "number" at bounding box center [223, 84] width 38 height 10
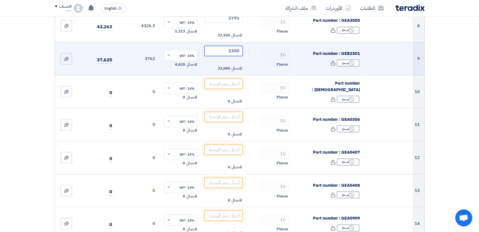
click at [226, 47] on input "3300" at bounding box center [223, 51] width 38 height 10
type input "3"
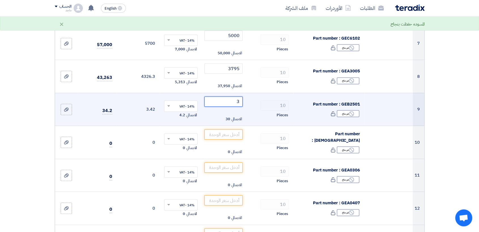
scroll to position [277, 0]
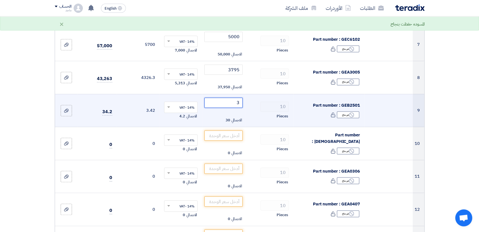
click at [223, 101] on input "3" at bounding box center [223, 103] width 38 height 10
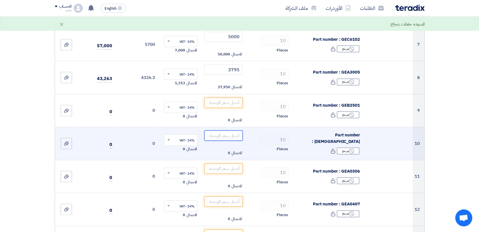
click at [217, 134] on input "number" at bounding box center [223, 136] width 38 height 10
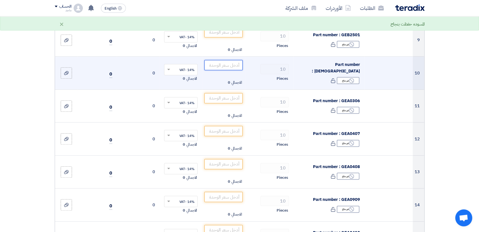
scroll to position [348, 0]
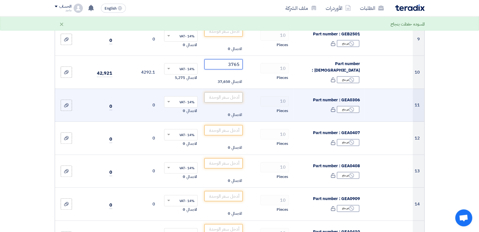
type input "3765"
click at [210, 93] on input "number" at bounding box center [223, 97] width 38 height 10
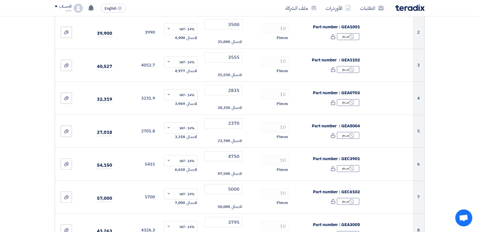
scroll to position [124, 0]
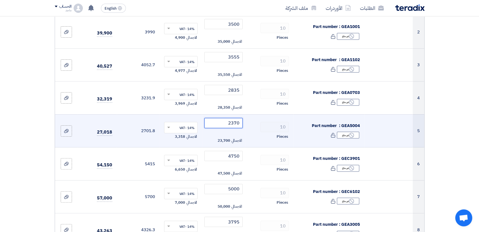
click at [219, 121] on input "2370" at bounding box center [223, 123] width 38 height 10
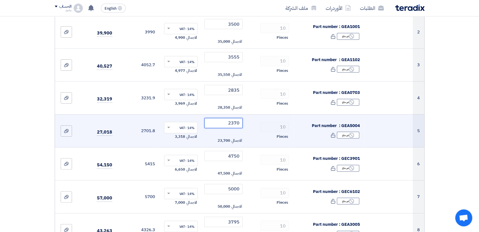
click at [219, 121] on input "2370" at bounding box center [223, 123] width 38 height 10
click at [230, 124] on input "2370" at bounding box center [223, 123] width 38 height 10
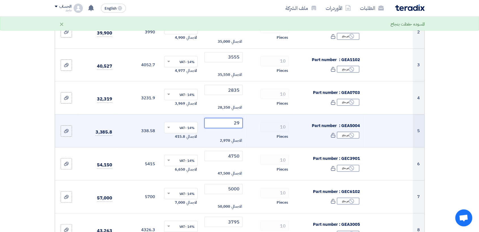
type input "2"
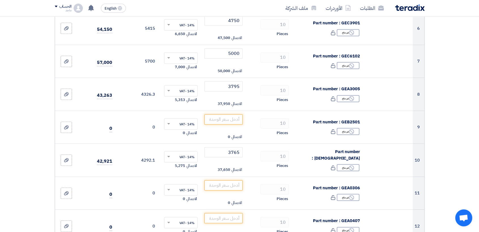
scroll to position [260, 0]
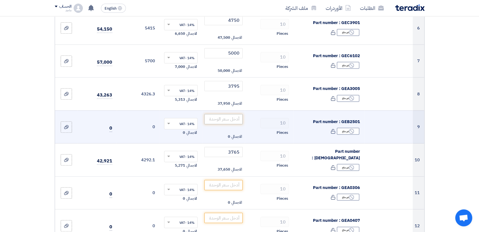
type input "3070"
click at [227, 116] on input "number" at bounding box center [223, 119] width 38 height 10
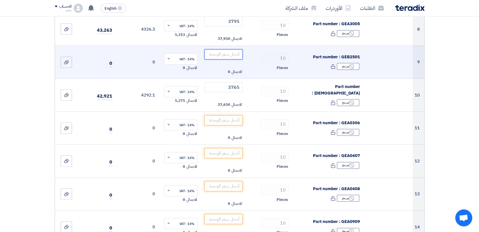
scroll to position [326, 0]
click at [231, 119] on input "number" at bounding box center [223, 120] width 38 height 10
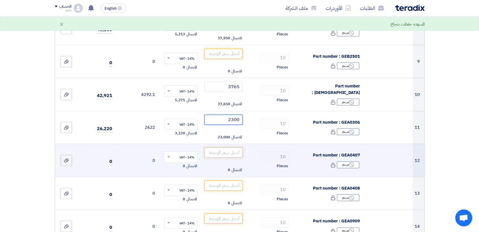
type input "2300"
click at [229, 151] on input "number" at bounding box center [223, 153] width 38 height 10
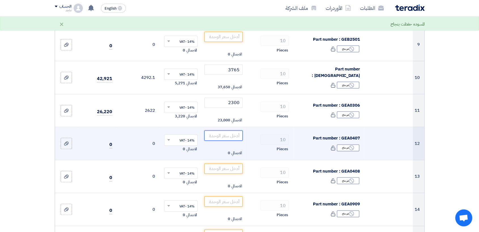
scroll to position [348, 0]
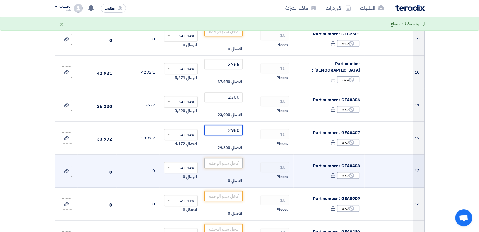
type input "2980"
click at [226, 159] on input "number" at bounding box center [223, 163] width 38 height 10
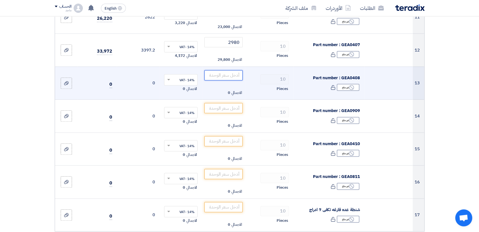
scroll to position [437, 0]
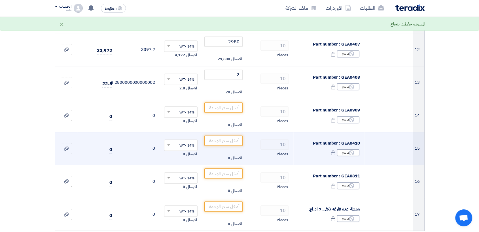
click at [202, 155] on td "14% -VAT × الاجمالي 0" at bounding box center [180, 148] width 43 height 33
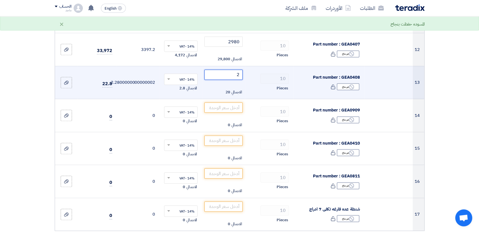
click at [235, 78] on input "2" at bounding box center [223, 75] width 38 height 10
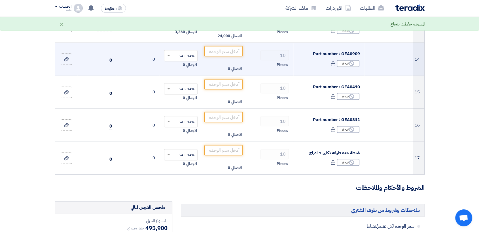
scroll to position [490, 0]
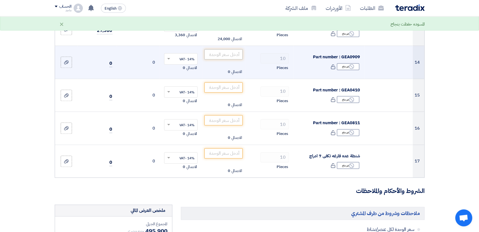
type input "2400"
click at [229, 58] on input "number" at bounding box center [223, 54] width 38 height 10
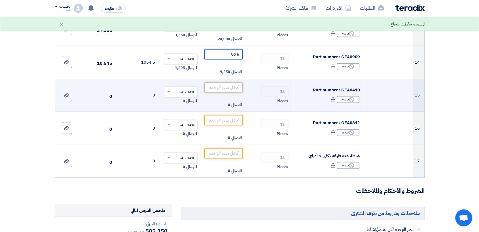
type input "925"
click at [226, 84] on input "number" at bounding box center [223, 87] width 38 height 10
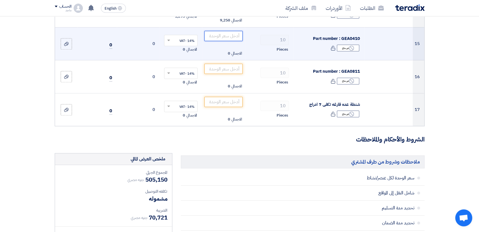
scroll to position [549, 0]
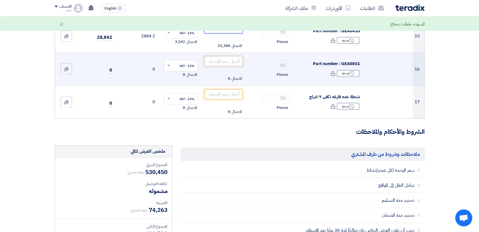
type input "2530"
click at [219, 61] on input "number" at bounding box center [223, 61] width 38 height 10
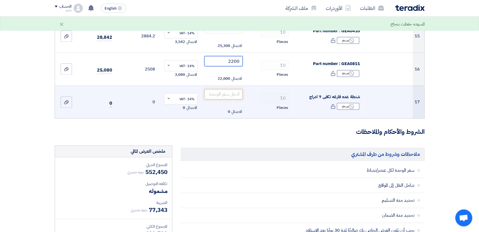
type input "2200"
click at [215, 93] on input "number" at bounding box center [223, 94] width 38 height 10
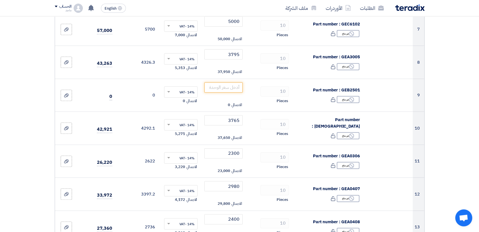
scroll to position [290, 0]
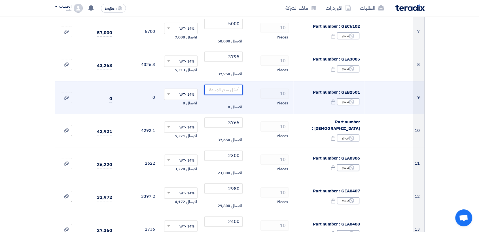
click at [215, 89] on input "number" at bounding box center [223, 90] width 38 height 10
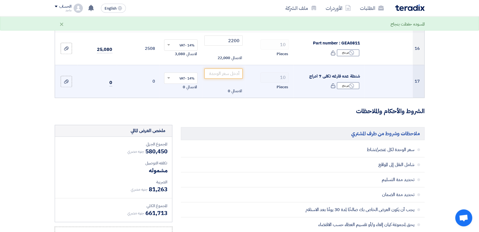
scroll to position [571, 0]
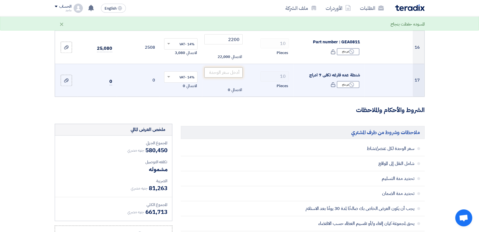
type input "2800"
click at [221, 75] on input "number" at bounding box center [223, 72] width 38 height 10
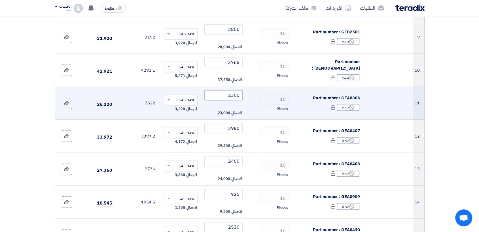
scroll to position [414, 0]
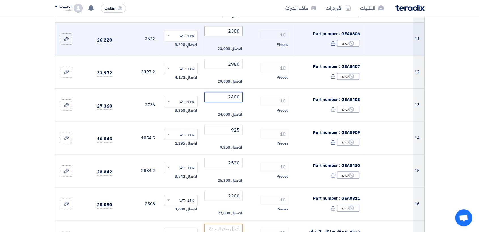
click at [221, 95] on input "2400" at bounding box center [223, 97] width 38 height 10
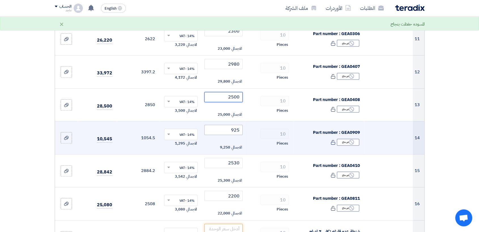
type input "2500"
click at [214, 125] on input "925" at bounding box center [223, 130] width 38 height 10
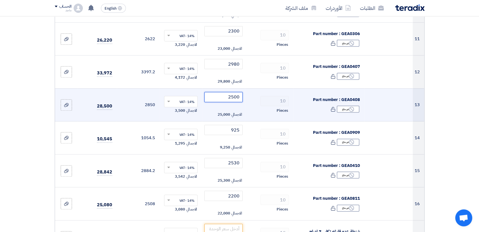
click at [219, 98] on input "2500" at bounding box center [223, 97] width 38 height 10
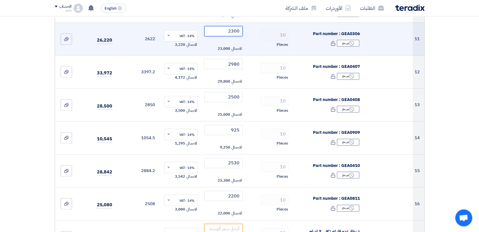
click at [217, 34] on input "2300" at bounding box center [223, 31] width 38 height 10
type input "2"
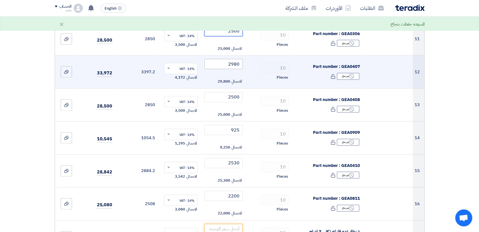
type input "2500"
click at [220, 62] on input "2980" at bounding box center [223, 64] width 38 height 10
type input "2"
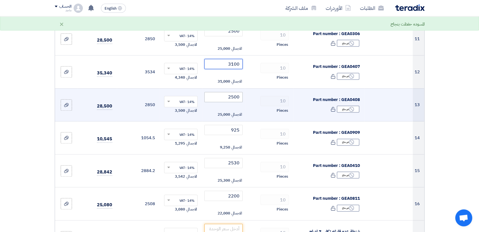
type input "3100"
click at [216, 93] on input "2500" at bounding box center [223, 97] width 38 height 10
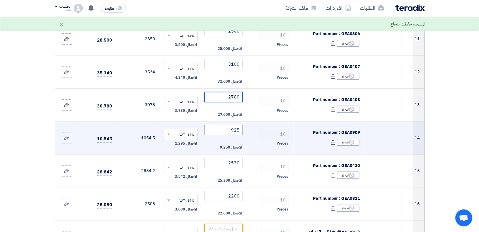
type input "2700"
click at [216, 134] on input "925" at bounding box center [223, 130] width 38 height 10
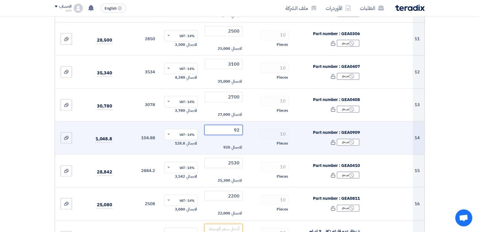
type input "9"
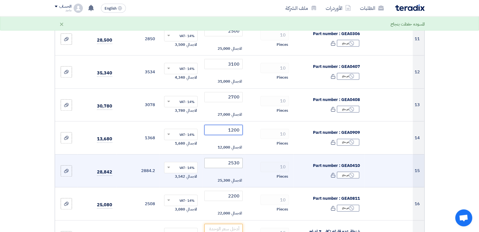
type input "1200"
click at [222, 159] on input "2530" at bounding box center [223, 163] width 38 height 10
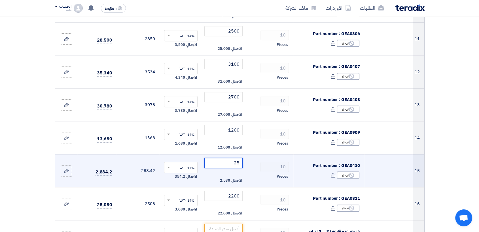
type input "2"
type input "3"
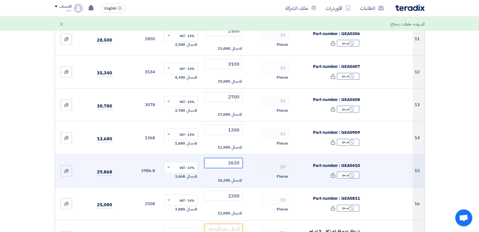
click at [222, 160] on input "2620" at bounding box center [223, 163] width 38 height 10
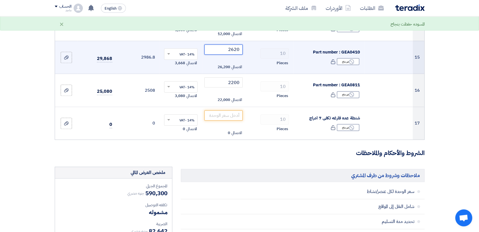
scroll to position [528, 0]
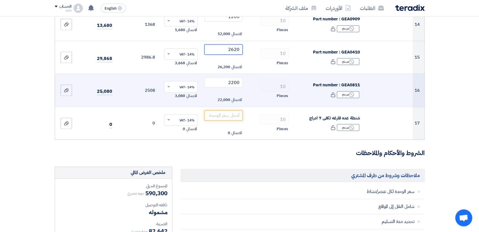
type input "2620"
click at [208, 76] on td "2200 الاجمالي 22,000" at bounding box center [223, 90] width 43 height 33
drag, startPoint x: 208, startPoint y: 76, endPoint x: 209, endPoint y: 81, distance: 4.7
click at [209, 81] on td "2200 الاجمالي 22,000" at bounding box center [223, 90] width 43 height 33
click at [209, 81] on input "2200" at bounding box center [223, 82] width 38 height 10
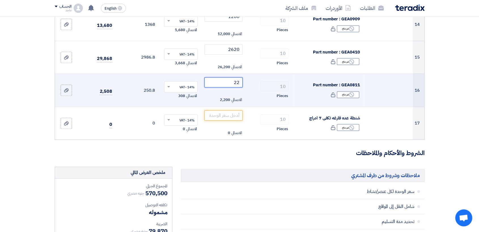
type input "2"
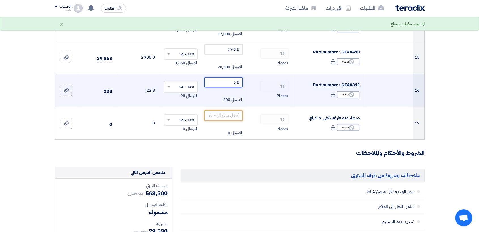
type input "2"
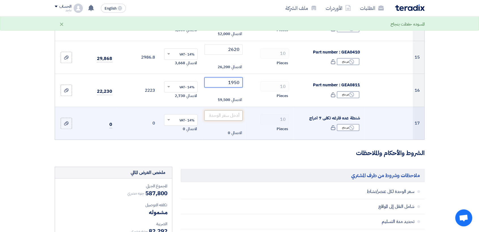
type input "1950"
click at [210, 116] on input "number" at bounding box center [223, 115] width 38 height 10
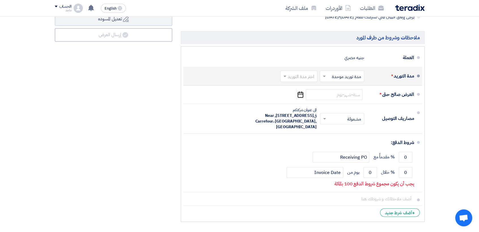
scroll to position [806, 0]
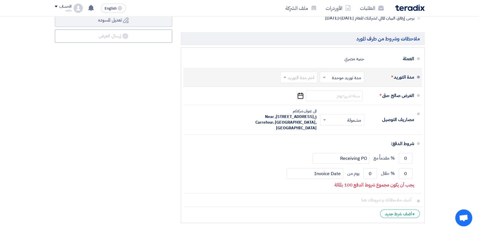
type input "32500"
click at [298, 74] on input "text" at bounding box center [297, 78] width 34 height 8
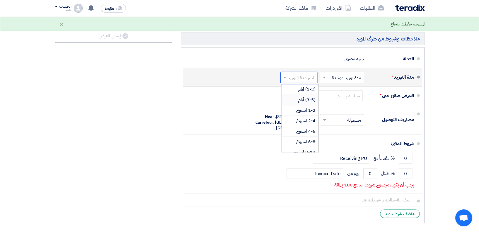
click at [298, 100] on span "(3-5) أيام" at bounding box center [306, 100] width 17 height 7
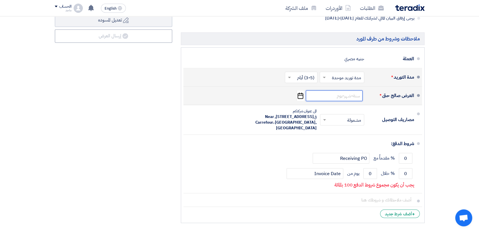
click at [336, 93] on input at bounding box center [334, 95] width 57 height 11
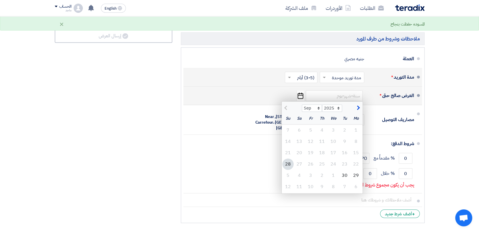
click at [285, 162] on div "28" at bounding box center [287, 164] width 11 height 11
type input "9/28/2025"
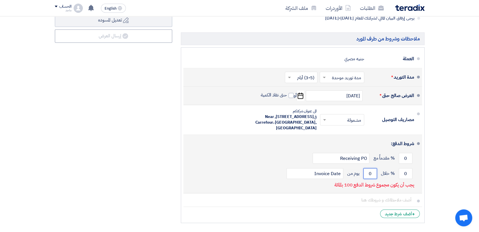
click at [364, 170] on input "0" at bounding box center [370, 173] width 14 height 11
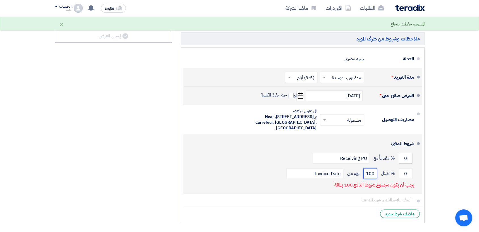
type input "100"
click at [402, 158] on input "0" at bounding box center [405, 158] width 14 height 11
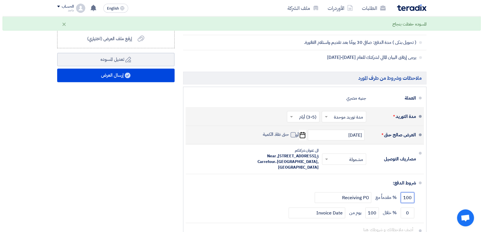
scroll to position [759, 0]
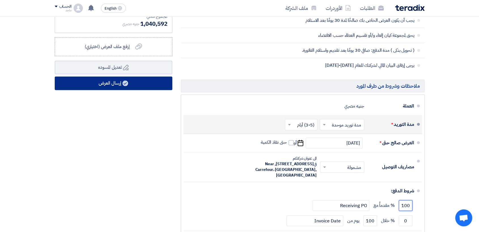
type input "100"
click at [160, 82] on button "إرسال العرض" at bounding box center [114, 83] width 118 height 14
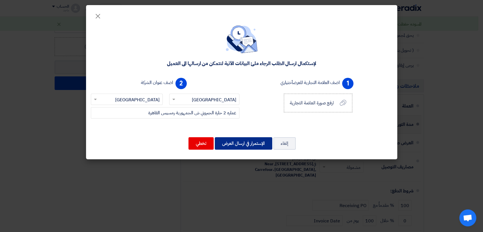
click at [247, 143] on button "الإستمرار في ارسال العرض" at bounding box center [243, 143] width 57 height 12
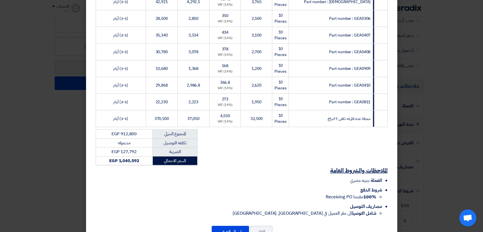
scroll to position [284, 0]
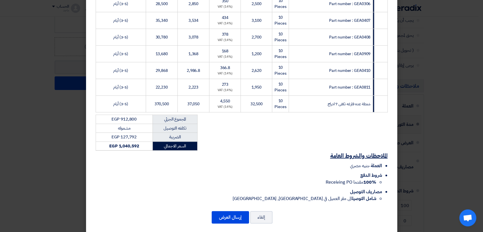
click at [226, 189] on li "مصاريف التوصيل شامل التوصيل الى مقر العميل في Egypt, القاهرة" at bounding box center [239, 196] width 287 height 14
click at [232, 211] on button "إرسال العرض" at bounding box center [230, 217] width 37 height 12
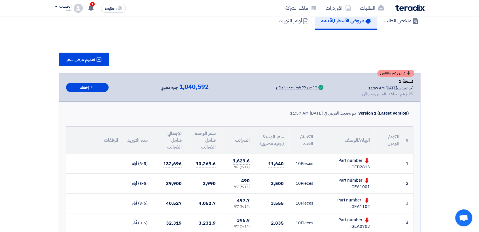
scroll to position [28, 0]
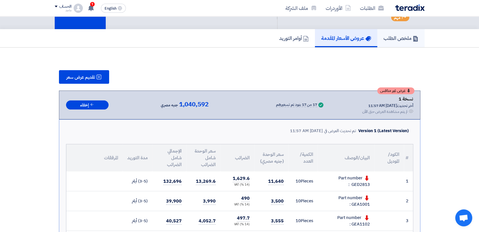
click at [398, 29] on link "ملخص الطلب" at bounding box center [400, 38] width 47 height 18
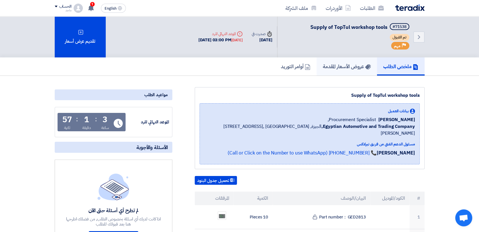
click at [362, 65] on h5 "عروض الأسعار المقدمة" at bounding box center [347, 66] width 48 height 7
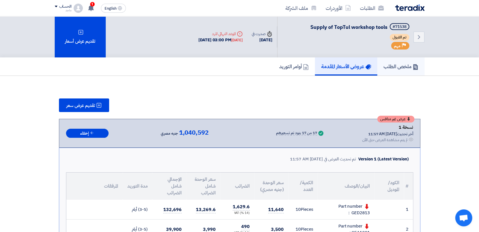
click at [392, 66] on h5 "ملخص الطلب" at bounding box center [400, 66] width 35 height 7
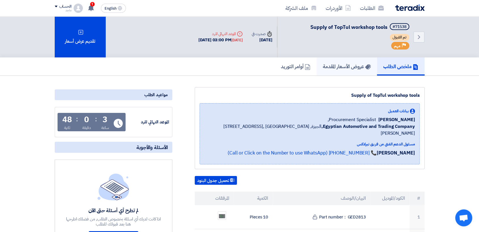
click at [316, 64] on link "عروض الأسعار المقدمة" at bounding box center [346, 66] width 60 height 18
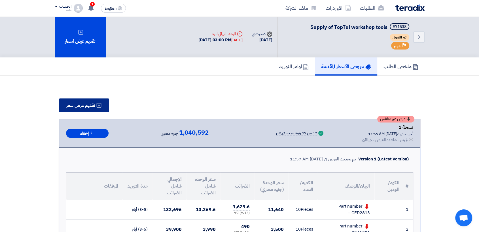
click at [93, 111] on button "تقديم عرض سعر" at bounding box center [84, 106] width 50 height 14
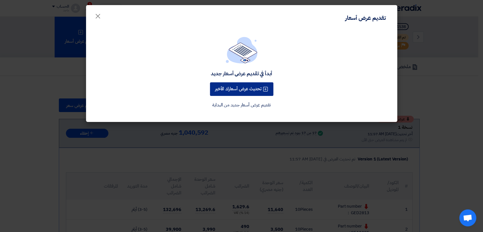
click at [220, 92] on button "تحديث عرض أسعارك الأخير" at bounding box center [241, 89] width 63 height 14
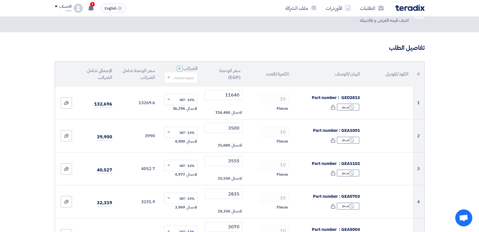
scroll to position [21, 0]
click at [220, 92] on input "11640" at bounding box center [223, 95] width 38 height 10
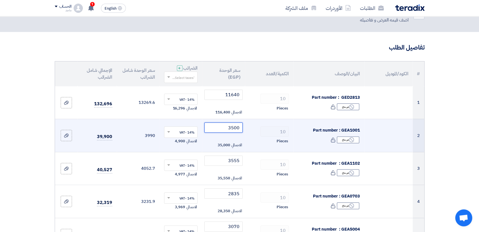
click at [223, 127] on input "3500" at bounding box center [223, 128] width 38 height 10
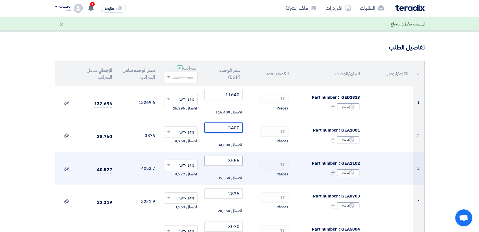
type input "3400"
click at [222, 162] on input "3555" at bounding box center [223, 161] width 38 height 10
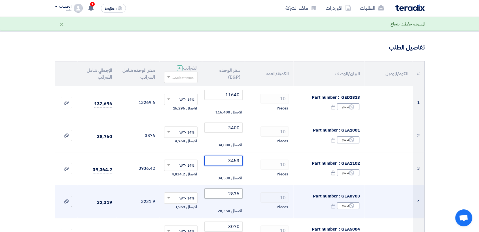
type input "3453"
click at [226, 190] on input "2835" at bounding box center [223, 194] width 38 height 10
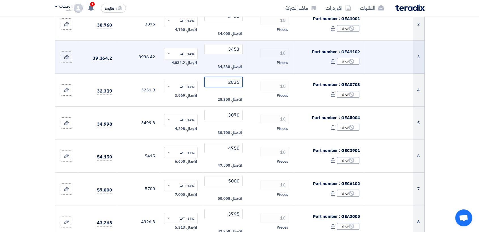
scroll to position [133, 0]
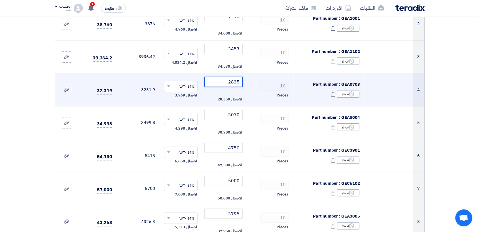
click at [227, 80] on input "2835" at bounding box center [223, 82] width 38 height 10
type input "2"
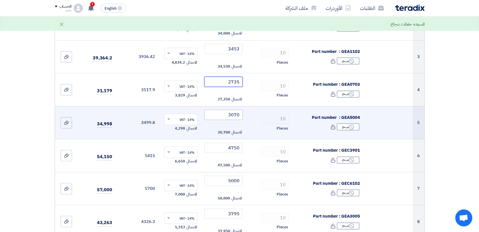
type input "2735"
click at [225, 111] on input "3070" at bounding box center [223, 115] width 38 height 10
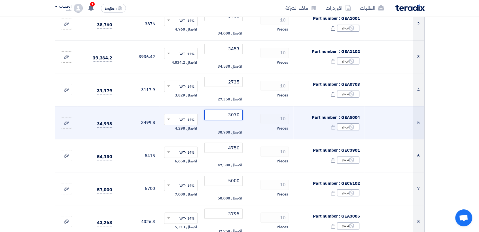
click at [225, 111] on input "3070" at bounding box center [223, 115] width 38 height 10
type input "2"
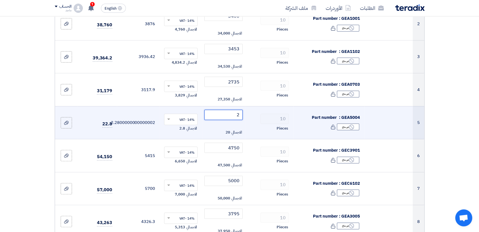
click at [228, 113] on input "2" at bounding box center [223, 115] width 38 height 10
click at [224, 118] on input "2" at bounding box center [223, 115] width 38 height 10
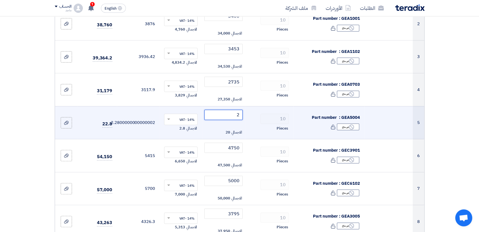
click at [224, 118] on input "2" at bounding box center [223, 115] width 38 height 10
click at [225, 113] on input "2" at bounding box center [223, 115] width 38 height 10
drag, startPoint x: 230, startPoint y: 114, endPoint x: 240, endPoint y: 115, distance: 9.4
click at [240, 115] on input "2" at bounding box center [223, 115] width 38 height 10
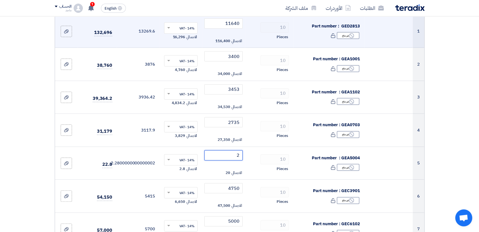
scroll to position [93, 0]
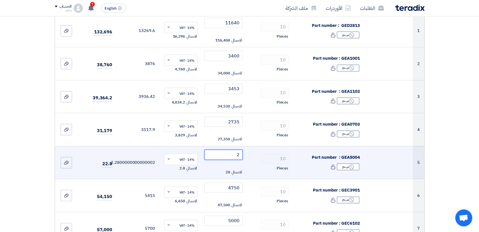
click at [221, 152] on input "2" at bounding box center [223, 155] width 38 height 10
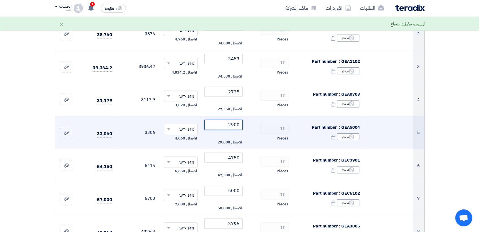
scroll to position [130, 0]
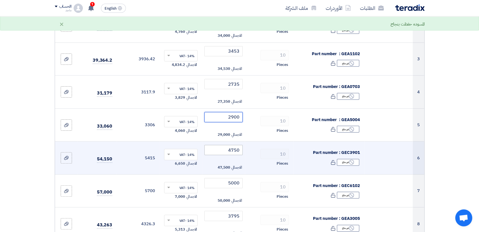
type input "2900"
click at [224, 149] on input "4750" at bounding box center [223, 150] width 38 height 10
type input "4"
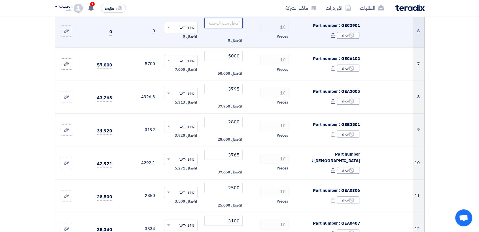
scroll to position [256, 0]
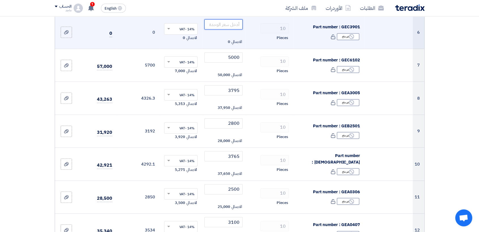
click at [235, 23] on input "number" at bounding box center [223, 24] width 38 height 10
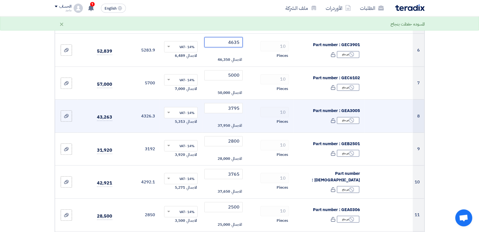
scroll to position [234, 0]
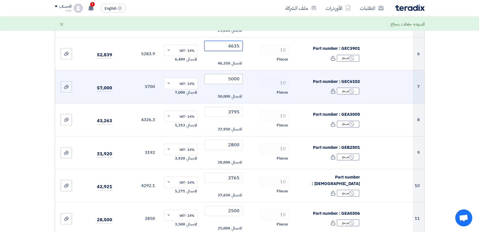
type input "4635"
click at [226, 83] on input "5000" at bounding box center [223, 79] width 38 height 10
type input "5"
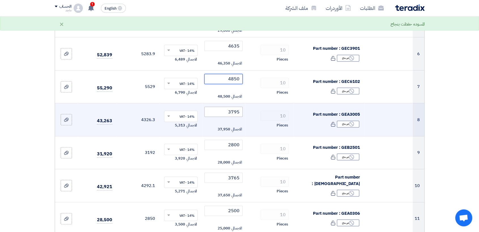
type input "4850"
click at [222, 110] on input "3795" at bounding box center [223, 112] width 38 height 10
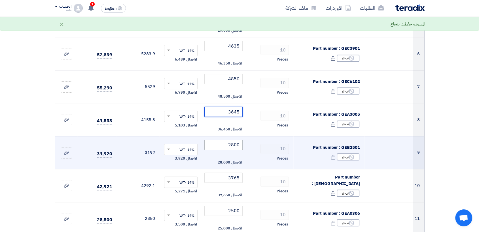
type input "3645"
click at [219, 140] on input "2800" at bounding box center [223, 145] width 38 height 10
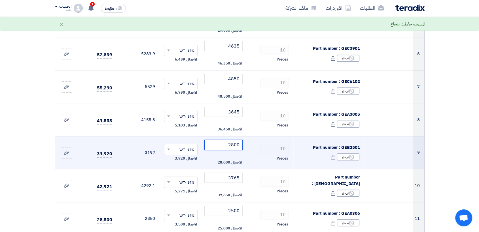
click at [219, 140] on input "2800" at bounding box center [223, 145] width 38 height 10
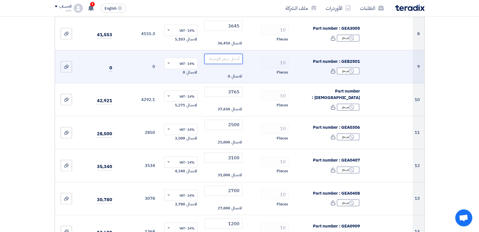
scroll to position [320, 0]
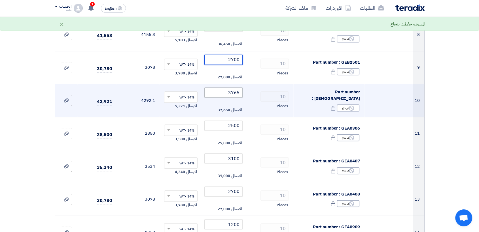
type input "2700"
click at [219, 91] on input "3765" at bounding box center [223, 93] width 38 height 10
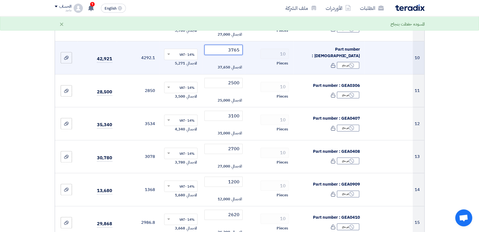
scroll to position [362, 0]
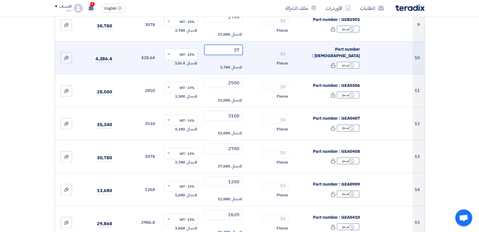
type input "3"
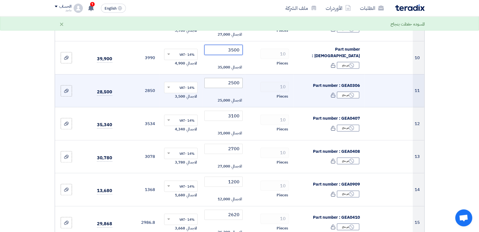
type input "3500"
click at [224, 80] on input "2500" at bounding box center [223, 83] width 38 height 10
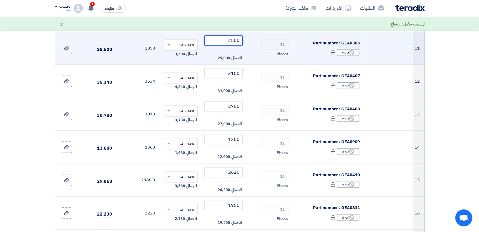
scroll to position [404, 0]
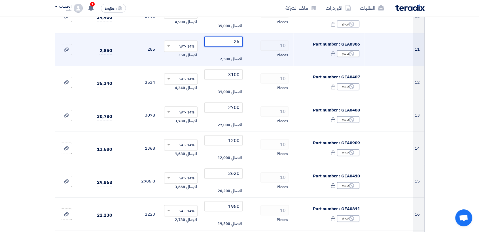
type input "2"
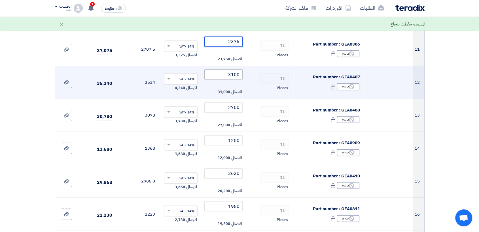
type input "2375"
click at [223, 76] on input "3100" at bounding box center [223, 74] width 38 height 10
type input "3"
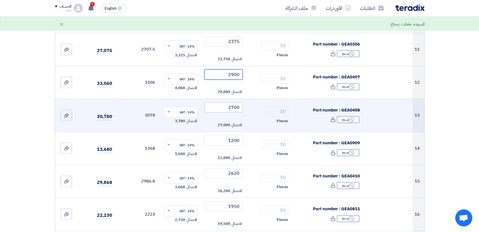
type input "2900"
click at [223, 103] on input "2700" at bounding box center [223, 108] width 38 height 10
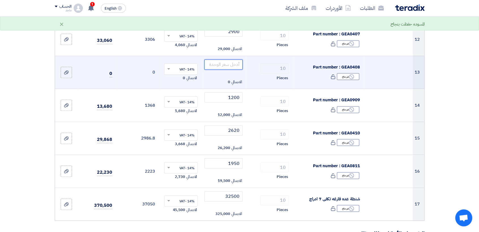
scroll to position [471, 0]
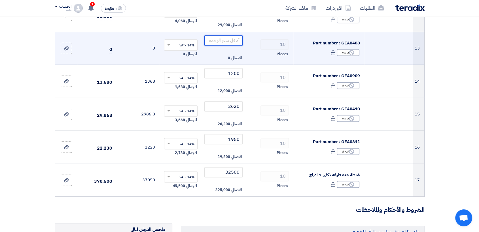
type input "3"
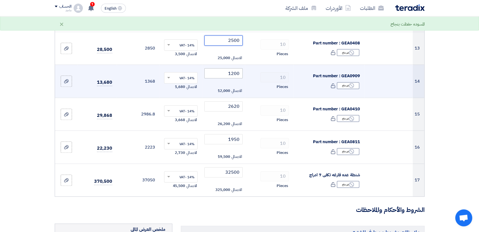
type input "2500"
click at [226, 71] on input "1200" at bounding box center [223, 73] width 38 height 10
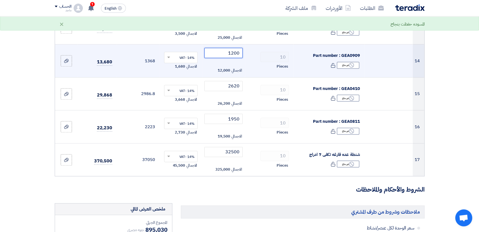
scroll to position [492, 0]
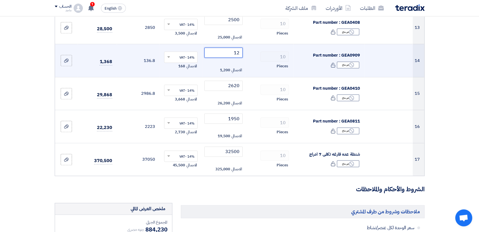
type input "1"
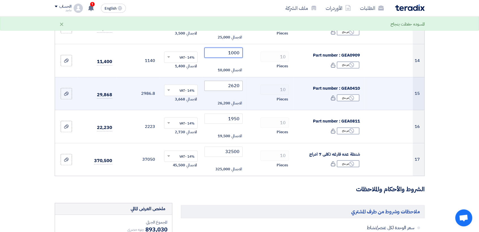
type input "1000"
click at [219, 81] on input "2620" at bounding box center [223, 86] width 38 height 10
type input "2"
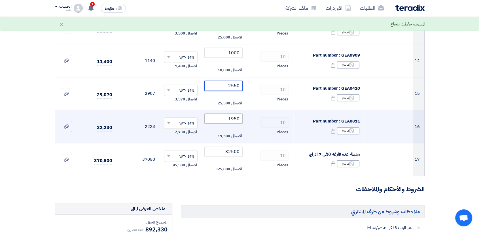
type input "2550"
click at [214, 114] on input "1950" at bounding box center [223, 119] width 38 height 10
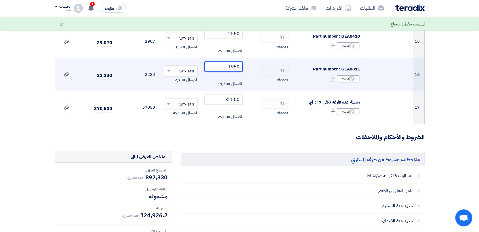
scroll to position [554, 0]
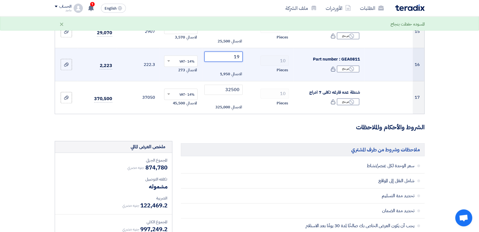
type input "1"
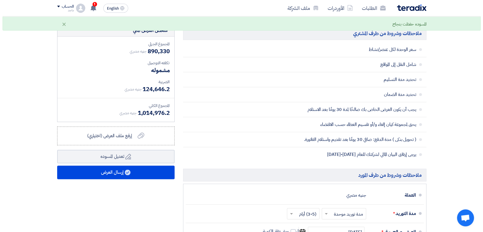
scroll to position [714, 0]
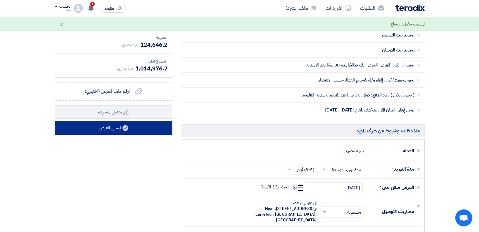
type input "1750"
click at [134, 129] on button "إرسال العرض" at bounding box center [114, 128] width 118 height 14
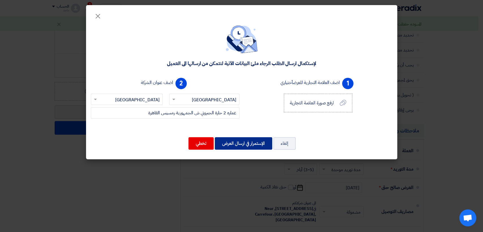
click at [240, 141] on button "الإستمرار في ارسال العرض" at bounding box center [243, 143] width 57 height 12
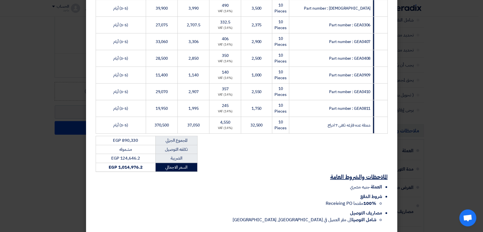
scroll to position [276, 0]
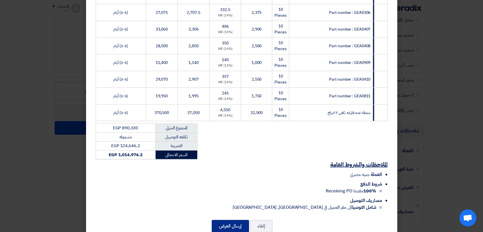
click at [232, 225] on button "إرسال العرض" at bounding box center [230, 226] width 37 height 12
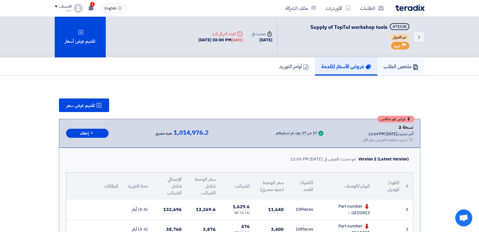
click at [419, 70] on link "ملخص الطلب" at bounding box center [400, 66] width 47 height 18
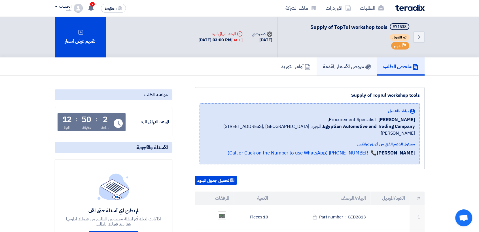
click at [351, 67] on h5 "عروض الأسعار المقدمة" at bounding box center [347, 66] width 48 height 7
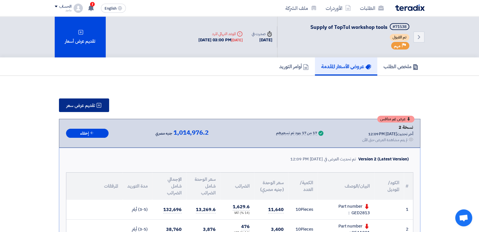
click at [95, 107] on button "تقديم عرض سعر" at bounding box center [84, 106] width 50 height 14
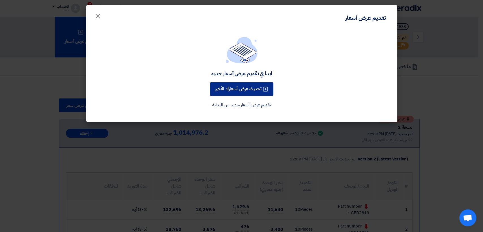
click at [230, 94] on button "تحديث عرض أسعارك الأخير" at bounding box center [241, 89] width 63 height 14
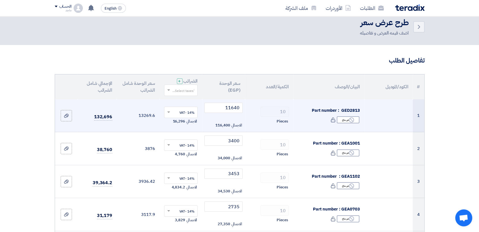
scroll to position [5, 0]
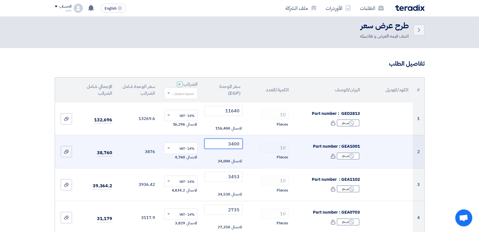
click at [221, 143] on input "3400" at bounding box center [223, 144] width 38 height 10
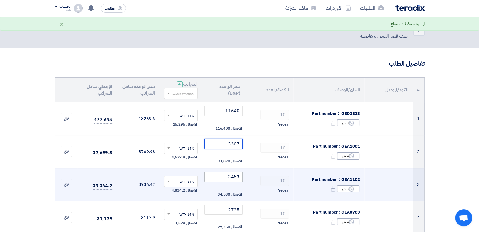
type input "3307"
click at [225, 172] on input "3453" at bounding box center [223, 177] width 38 height 10
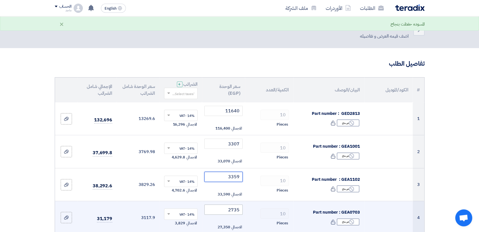
type input "3359"
click at [223, 212] on input "2735" at bounding box center [223, 210] width 38 height 10
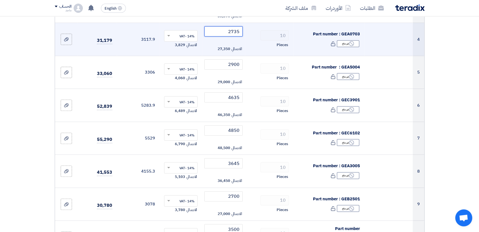
scroll to position [179, 0]
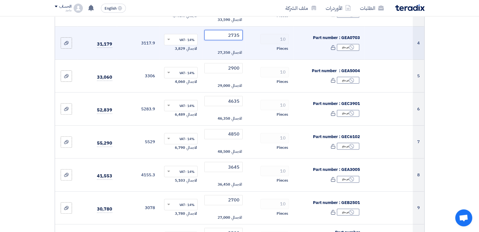
click at [218, 36] on input "2735" at bounding box center [223, 35] width 38 height 10
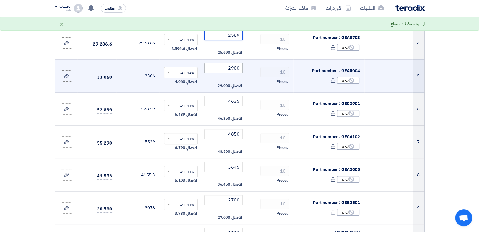
type input "2569"
click at [219, 69] on input "2900" at bounding box center [223, 68] width 38 height 10
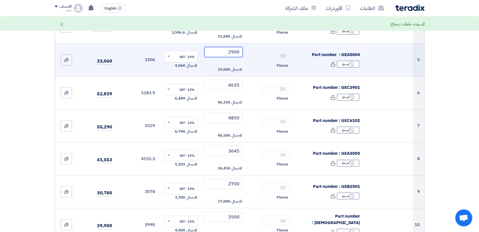
scroll to position [208, 0]
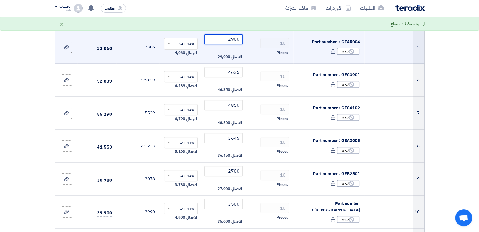
click at [215, 37] on input "2900" at bounding box center [223, 39] width 38 height 10
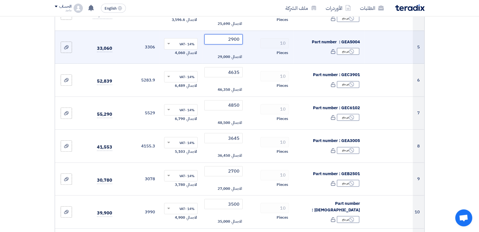
click at [215, 37] on input "2900" at bounding box center [223, 39] width 38 height 10
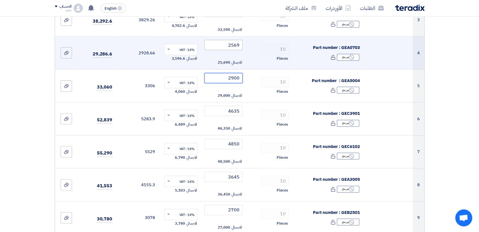
scroll to position [177, 0]
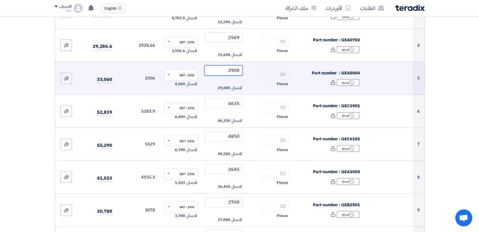
click at [217, 69] on input "2900" at bounding box center [223, 70] width 38 height 10
type input "3047"
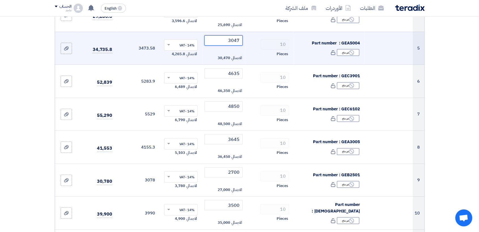
scroll to position [191, 0]
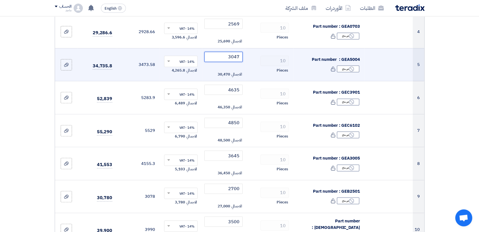
click at [222, 55] on input "3047" at bounding box center [223, 57] width 38 height 10
click at [211, 54] on input "number" at bounding box center [223, 57] width 38 height 10
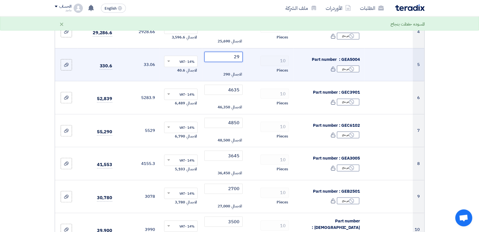
type input "2"
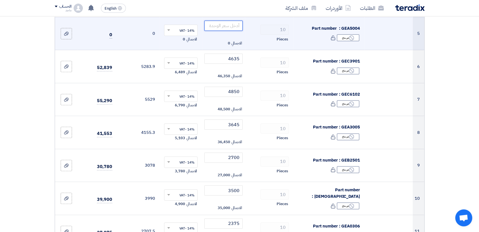
scroll to position [222, 0]
click at [222, 27] on input "number" at bounding box center [223, 25] width 38 height 10
drag, startPoint x: 222, startPoint y: 27, endPoint x: 212, endPoint y: 34, distance: 12.3
drag, startPoint x: 212, startPoint y: 34, endPoint x: 212, endPoint y: 29, distance: 5.1
click at [212, 29] on input "number" at bounding box center [223, 25] width 38 height 10
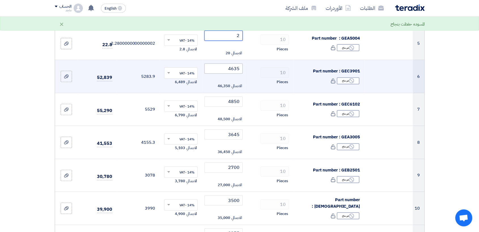
scroll to position [211, 0]
type input "2800"
click at [214, 67] on input "4635" at bounding box center [223, 69] width 38 height 10
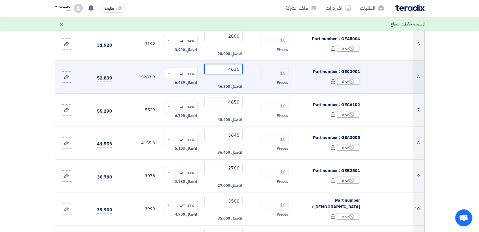
click at [214, 67] on input "4635" at bounding box center [223, 69] width 38 height 10
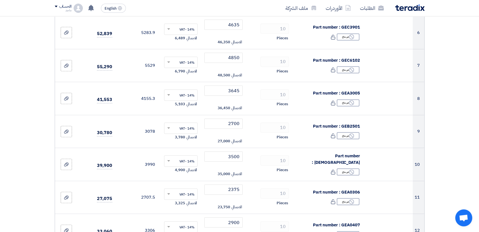
scroll to position [256, 0]
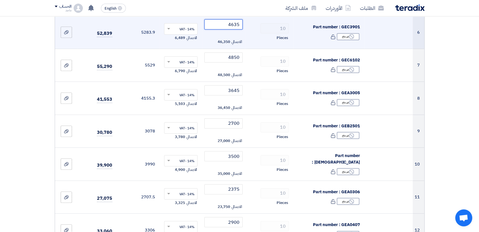
click at [222, 21] on input "4635" at bounding box center [223, 24] width 38 height 10
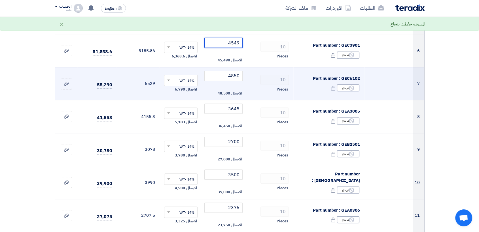
scroll to position [240, 0]
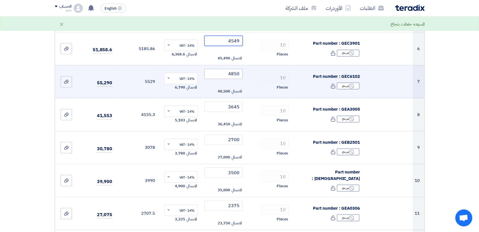
type input "4549"
click at [219, 70] on input "4850" at bounding box center [223, 74] width 38 height 10
click at [218, 74] on input "4850" at bounding box center [223, 74] width 38 height 10
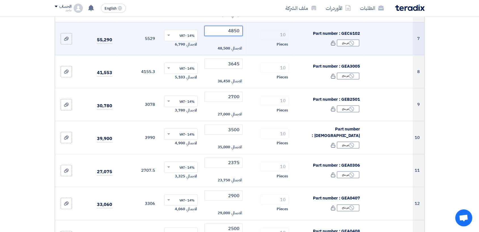
scroll to position [288, 0]
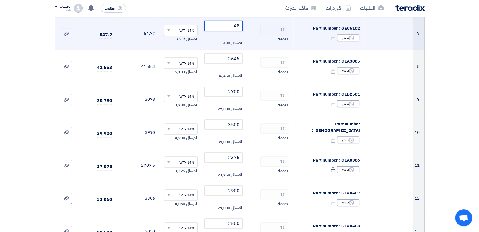
type input "4"
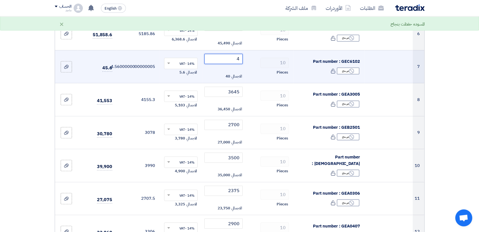
scroll to position [254, 0]
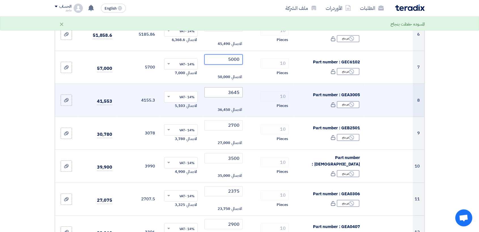
type input "5000"
click at [220, 89] on input "3645" at bounding box center [223, 92] width 38 height 10
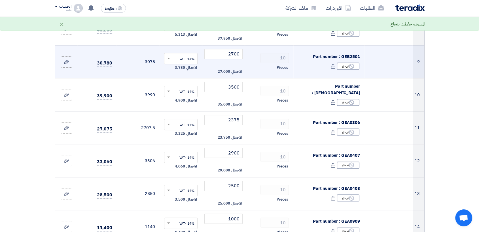
scroll to position [329, 0]
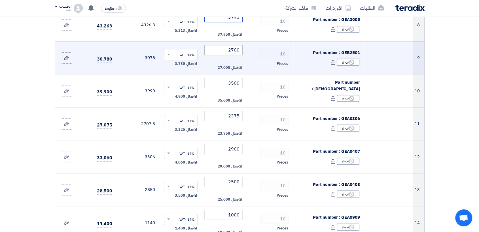
type input "3795"
click at [225, 51] on input "2700" at bounding box center [223, 50] width 38 height 10
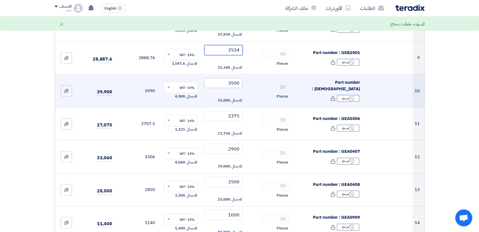
type input "2534"
click at [225, 84] on input "3500" at bounding box center [223, 83] width 38 height 10
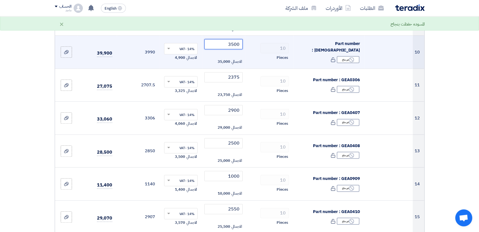
scroll to position [368, 0]
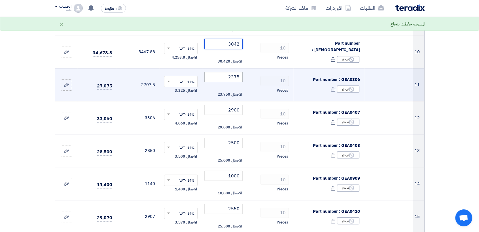
type input "3042"
click at [224, 80] on input "2375" at bounding box center [223, 77] width 38 height 10
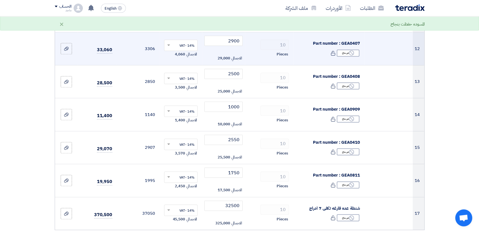
scroll to position [438, 0]
type input "2283"
click at [223, 40] on input "2900" at bounding box center [223, 40] width 38 height 10
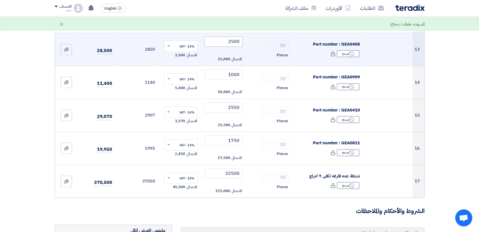
scroll to position [470, 0]
type input "2954"
click at [221, 45] on input "2500" at bounding box center [223, 41] width 38 height 10
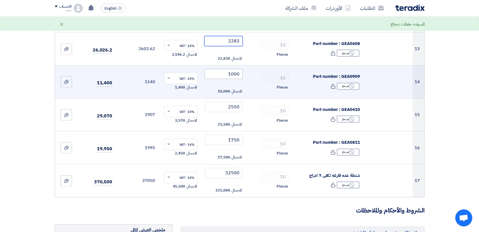
type input "2283"
click at [218, 74] on input "1000" at bounding box center [223, 74] width 38 height 10
type input "1"
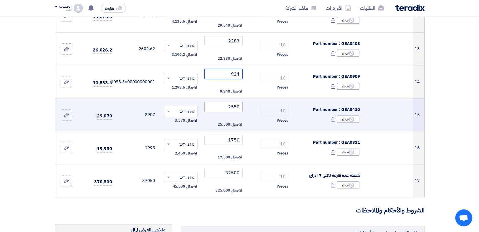
type input "924"
click at [221, 110] on input "2550" at bounding box center [223, 107] width 38 height 10
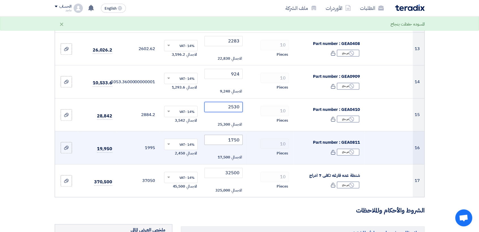
type input "2530"
click at [227, 141] on input "1750" at bounding box center [223, 140] width 38 height 10
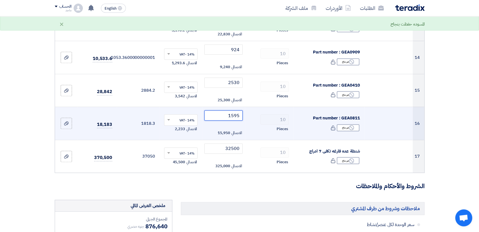
scroll to position [520, 0]
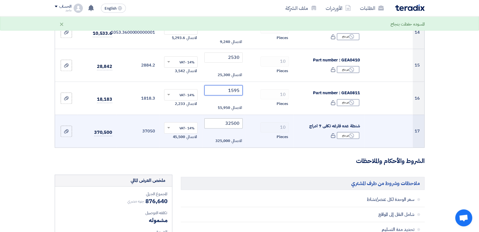
type input "1595"
click at [220, 123] on input "32500" at bounding box center [223, 123] width 38 height 10
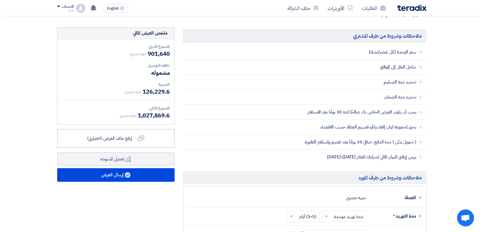
scroll to position [668, 0]
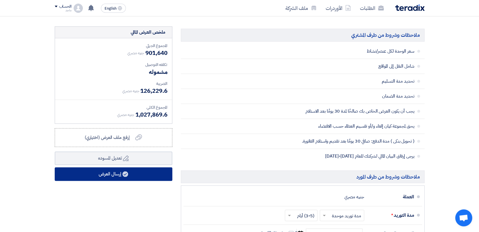
type input "35000"
click at [160, 177] on button "إرسال العرض" at bounding box center [114, 174] width 118 height 14
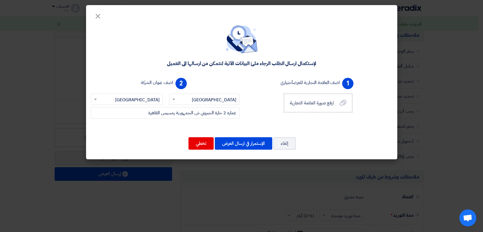
click at [242, 155] on div "لإستكمال ارسال الطلب الرجاء ملئ البيانات الآتية لنتمكن من ارسالها الى العميل 1 …" at bounding box center [241, 88] width 311 height 141
click at [240, 140] on button "الإستمرار في ارسال العرض" at bounding box center [243, 143] width 57 height 12
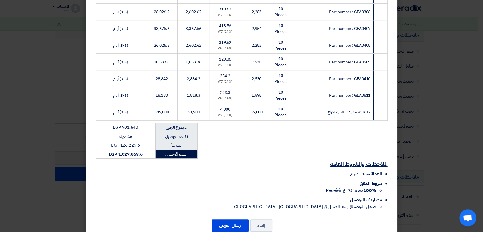
scroll to position [284, 0]
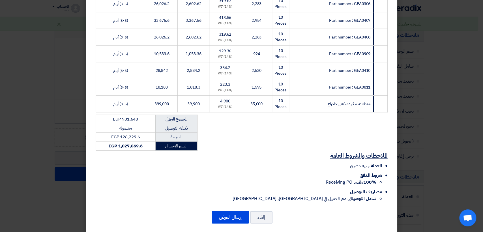
click at [222, 211] on button "إرسال العرض" at bounding box center [230, 217] width 37 height 12
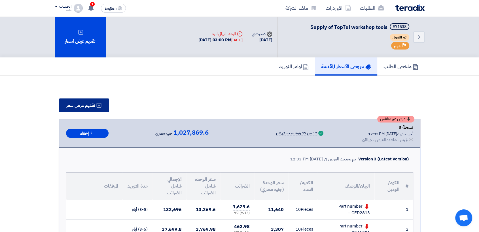
click at [88, 107] on span "تقديم عرض سعر" at bounding box center [80, 105] width 29 height 5
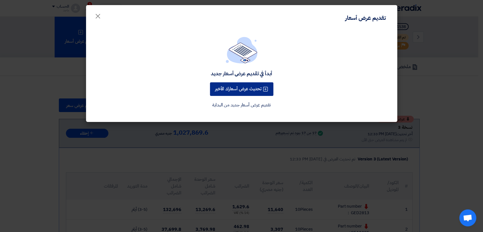
click at [228, 86] on button "تحديث عرض أسعارك الأخير" at bounding box center [241, 89] width 63 height 14
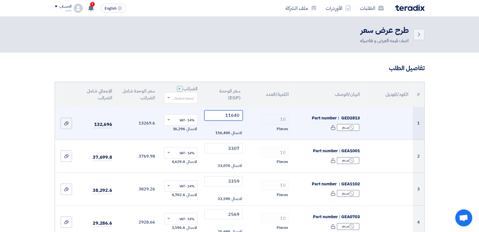
click at [208, 119] on input "11640" at bounding box center [223, 115] width 38 height 10
type input "1"
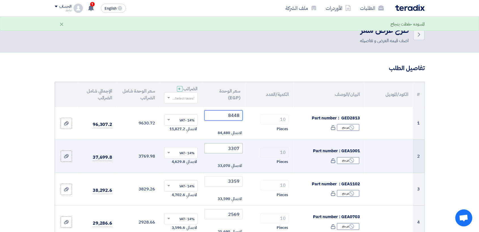
type input "8448"
click at [215, 143] on input "3307" at bounding box center [223, 148] width 38 height 10
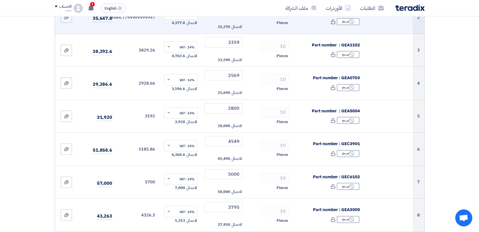
scroll to position [146, 0]
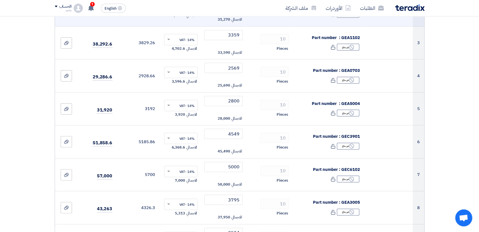
type input "3127"
click at [215, 38] on input "3359" at bounding box center [223, 35] width 38 height 10
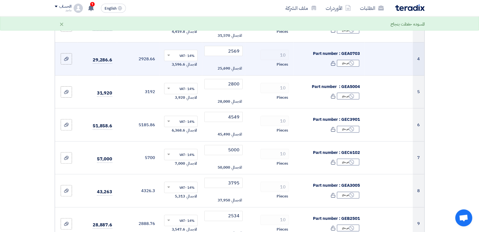
scroll to position [161, 0]
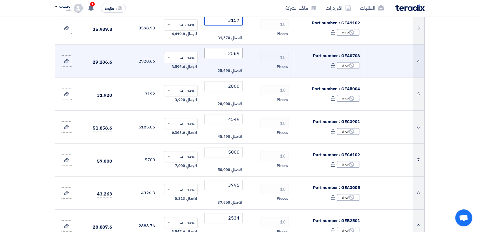
type input "3157"
click at [223, 55] on input "2569" at bounding box center [223, 53] width 38 height 10
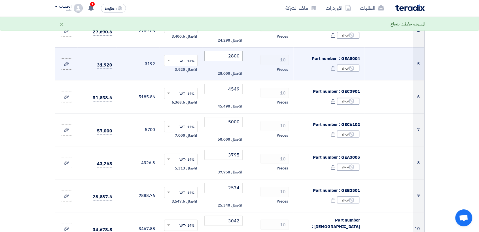
scroll to position [208, 0]
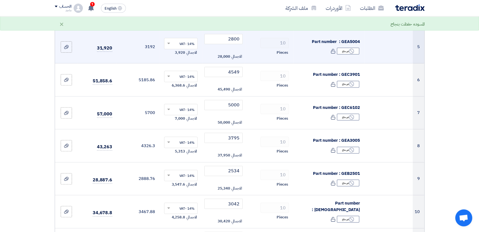
type input "2429"
click at [220, 44] on td "2800 الاجمالي 28,000" at bounding box center [223, 46] width 43 height 33
click at [219, 39] on input "2800" at bounding box center [223, 39] width 38 height 10
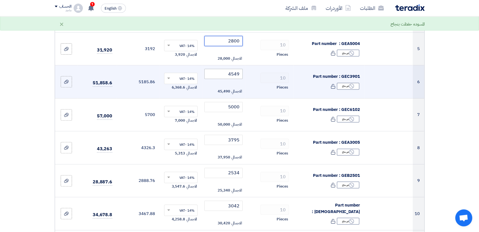
scroll to position [187, 0]
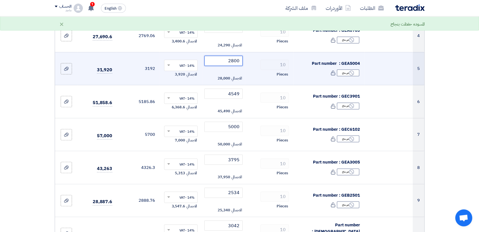
click at [222, 63] on input "2800" at bounding box center [223, 61] width 38 height 10
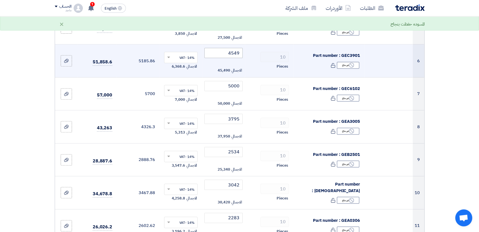
scroll to position [228, 0]
type input "2750"
click at [213, 55] on input "4549" at bounding box center [223, 53] width 38 height 10
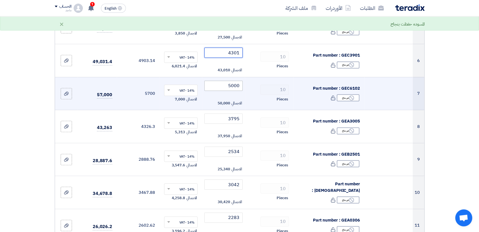
type input "4301"
click at [218, 84] on input "5000" at bounding box center [223, 86] width 38 height 10
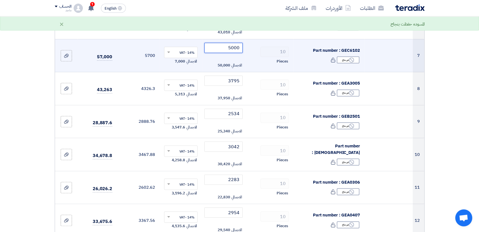
scroll to position [266, 0]
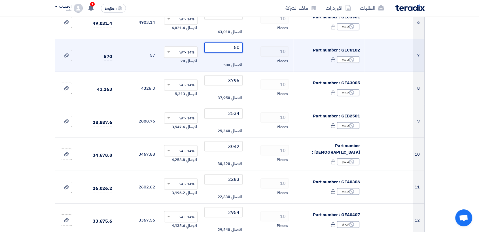
type input "5"
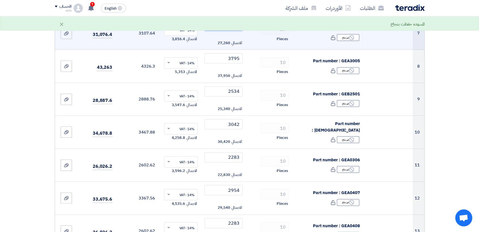
scroll to position [289, 0]
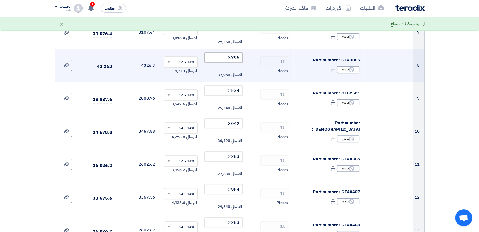
type input "2726"
click at [220, 58] on input "3795" at bounding box center [223, 57] width 38 height 10
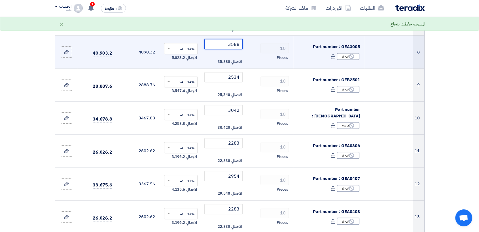
scroll to position [328, 0]
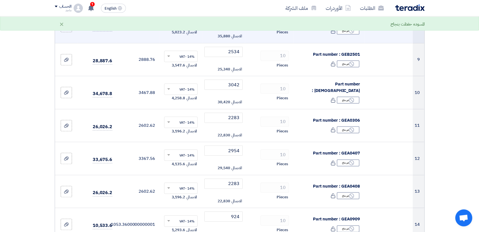
type input "3588"
click at [220, 57] on td "2534 الاجمالي 25,340" at bounding box center [223, 59] width 43 height 33
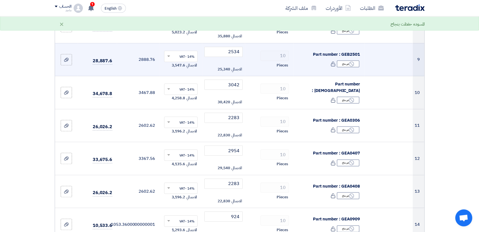
click at [220, 57] on td "2534 الاجمالي 25,340" at bounding box center [223, 59] width 43 height 33
drag, startPoint x: 220, startPoint y: 57, endPoint x: 215, endPoint y: 62, distance: 6.8
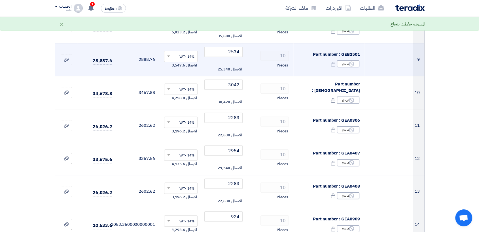
click at [220, 57] on td "2534 الاجمالي 25,340" at bounding box center [223, 59] width 43 height 33
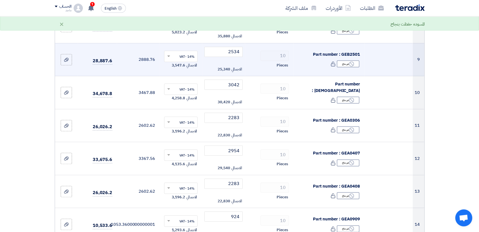
click at [220, 57] on td "2534 الاجمالي 25,340" at bounding box center [223, 59] width 43 height 33
click at [215, 62] on td "2534 الاجمالي 25,340" at bounding box center [223, 59] width 43 height 33
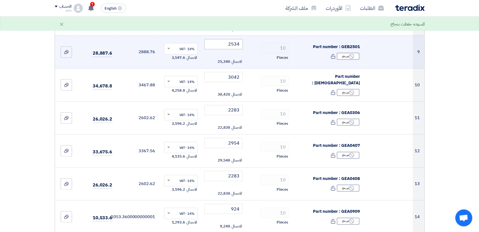
scroll to position [336, 0]
click at [221, 44] on input "2534" at bounding box center [223, 44] width 38 height 10
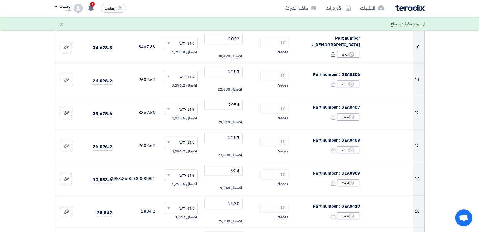
scroll to position [382, 0]
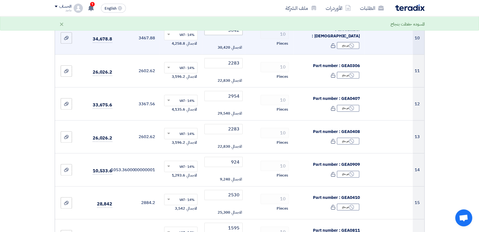
type input "2396"
click at [217, 30] on input "3042" at bounding box center [223, 30] width 38 height 10
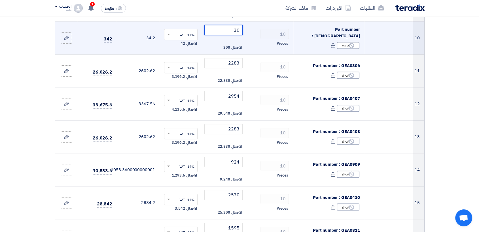
type input "3"
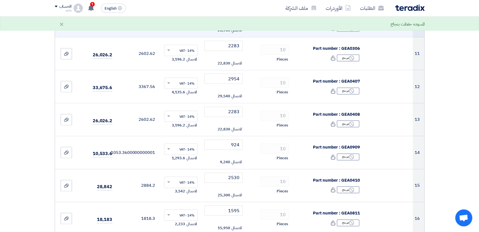
scroll to position [400, 0]
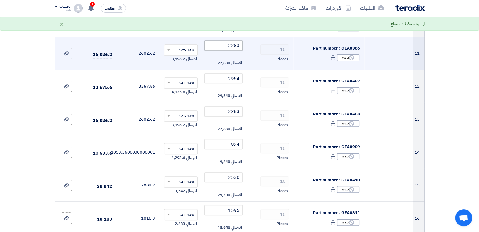
type input "2876"
click at [217, 48] on input "2283" at bounding box center [223, 45] width 38 height 10
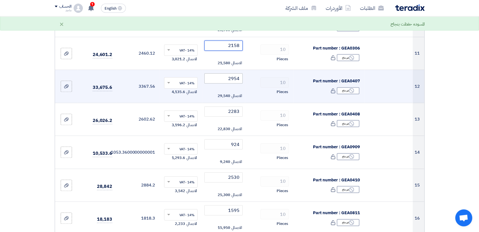
type input "2158"
click at [219, 74] on input "2954" at bounding box center [223, 78] width 38 height 10
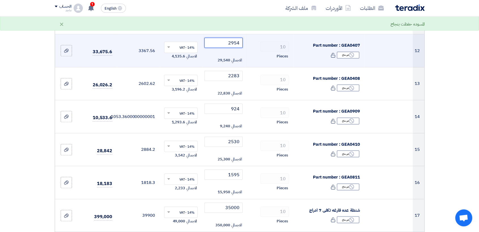
scroll to position [436, 0]
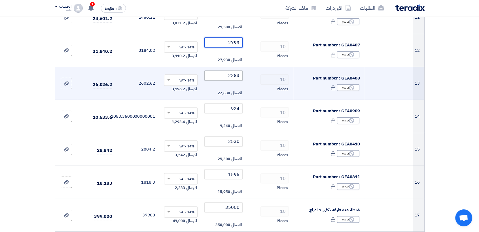
type input "2793"
click at [219, 78] on input "2283" at bounding box center [223, 76] width 38 height 10
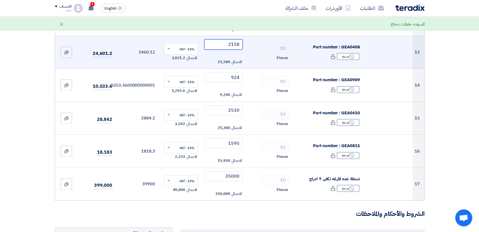
scroll to position [468, 0]
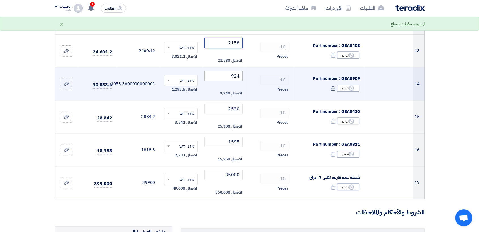
type input "2158"
click at [225, 76] on input "924" at bounding box center [223, 76] width 38 height 10
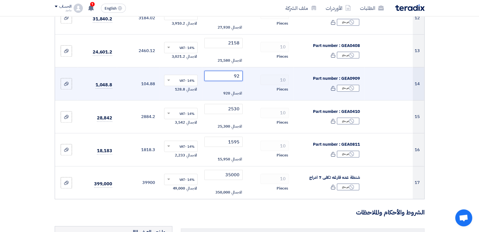
type input "9"
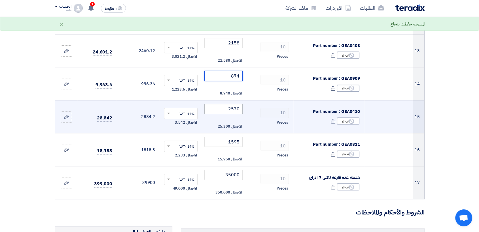
type input "874"
click at [220, 108] on input "2530" at bounding box center [223, 109] width 38 height 10
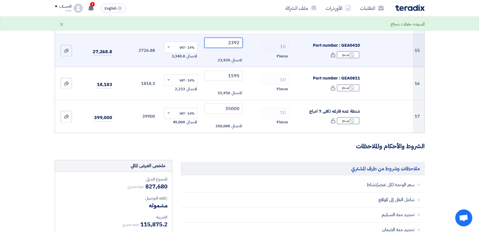
scroll to position [536, 0]
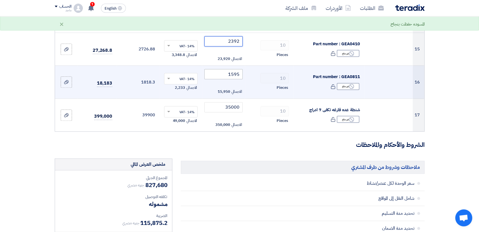
type input "2392"
click at [224, 73] on input "1595" at bounding box center [223, 74] width 38 height 10
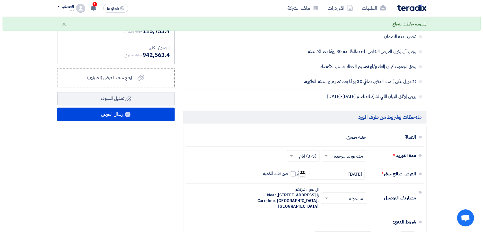
scroll to position [730, 0]
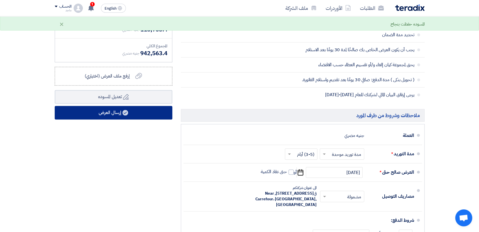
type input "1508"
click at [130, 112] on button "إرسال العرض" at bounding box center [114, 113] width 118 height 14
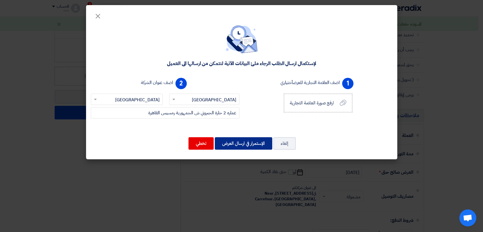
click at [242, 142] on button "الإستمرار في ارسال العرض" at bounding box center [243, 143] width 57 height 12
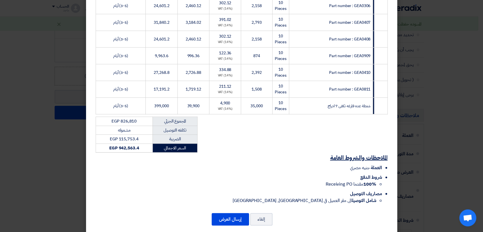
scroll to position [284, 0]
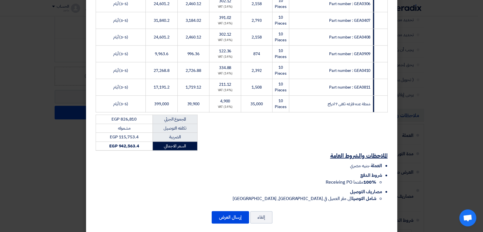
click at [213, 211] on div "إلغاء إرسال العرض" at bounding box center [242, 218] width 298 height 14
click at [226, 215] on button "إرسال العرض" at bounding box center [230, 217] width 37 height 12
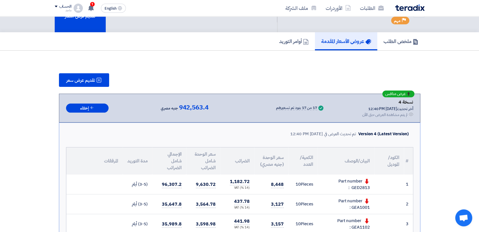
scroll to position [11, 0]
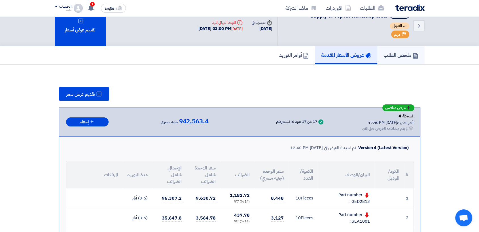
click at [396, 61] on link "ملخص الطلب" at bounding box center [400, 55] width 47 height 18
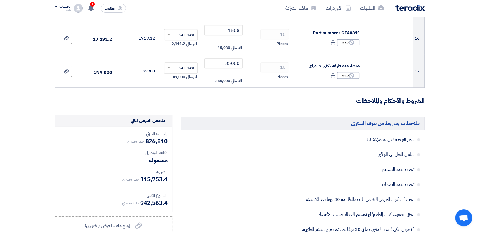
scroll to position [611, 0]
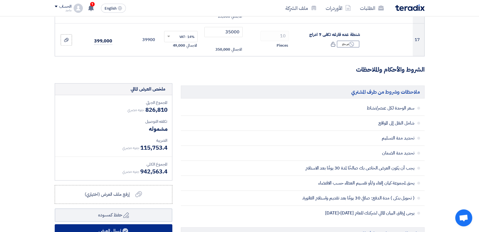
click at [109, 225] on button "إرسال العرض" at bounding box center [114, 231] width 118 height 14
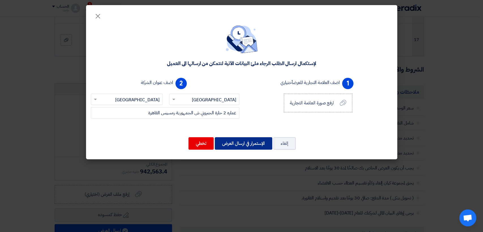
click at [228, 146] on button "الإستمرار في ارسال العرض" at bounding box center [243, 143] width 57 height 12
click at [231, 138] on button "الإستمرار في ارسال العرض" at bounding box center [243, 143] width 57 height 12
click at [437, 118] on modal-container "× لإستكمال ارسال الطلب الرجاء ملئ البيانات الآتية لنتمكن من ارسالها الى العميل …" at bounding box center [241, 116] width 483 height 232
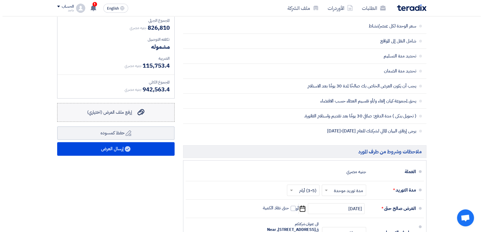
scroll to position [711, 0]
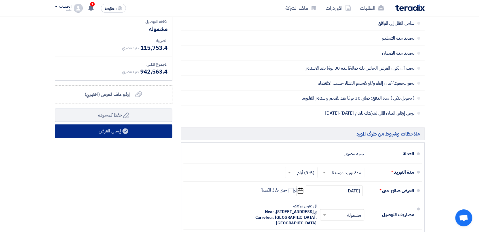
click at [120, 124] on button "إرسال العرض" at bounding box center [114, 131] width 118 height 14
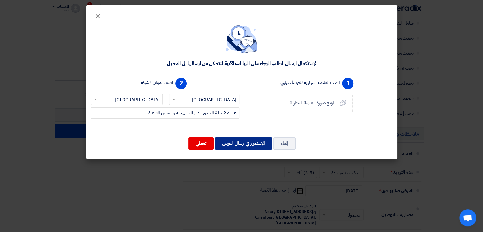
click at [246, 141] on button "الإستمرار في ارسال العرض" at bounding box center [243, 143] width 57 height 12
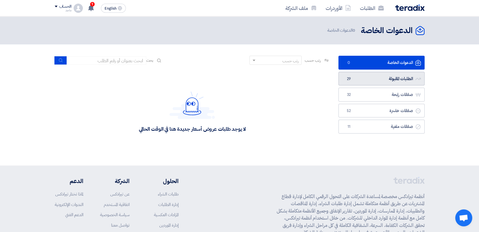
click at [355, 77] on link "الطلبات المقبولة الطلبات المقبولة 29" at bounding box center [381, 79] width 86 height 14
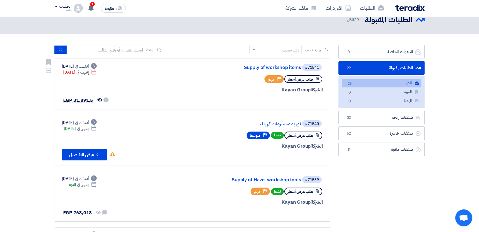
scroll to position [12, 0]
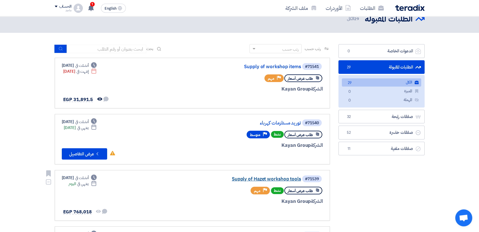
click at [247, 180] on link "Supply of Hazet workshop tools" at bounding box center [243, 179] width 113 height 5
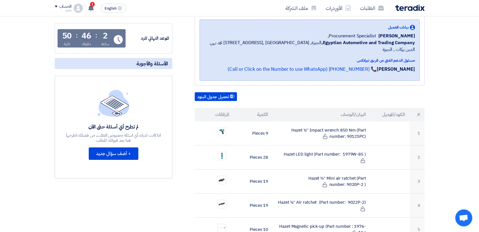
scroll to position [92, 0]
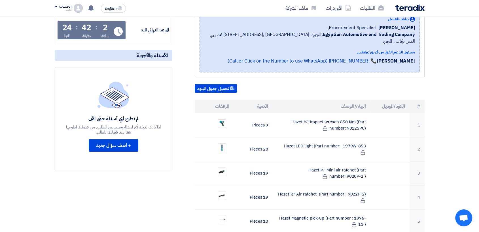
click at [97, 10] on app-header-notification-menu "عرض سعرك لطلب Supply of TopTul workshop tools لم يعد الان تنافسي 8 minutes ago …" at bounding box center [91, 8] width 16 height 11
click at [95, 10] on div "عرض سعرك لطلب Supply of TopTul workshop tools لم يعد الان تنافسي 8 minutes ago …" at bounding box center [90, 8] width 11 height 11
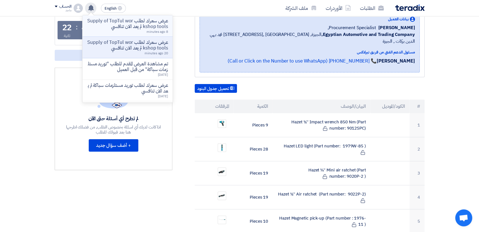
click at [125, 30] on div "عرض سعرك لطلب Supply of TopTul workshop tools لم يعد الان تنافسي 8 minutes ago" at bounding box center [127, 26] width 81 height 16
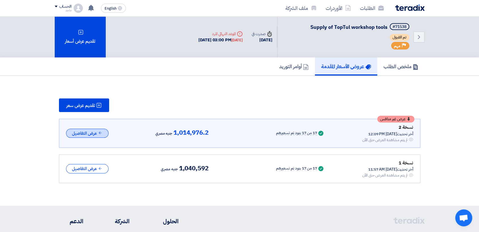
click at [82, 136] on button "عرض التفاصيل" at bounding box center [87, 133] width 42 height 9
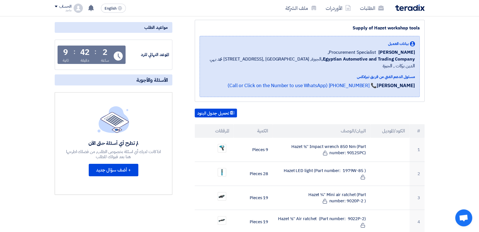
scroll to position [65, 0]
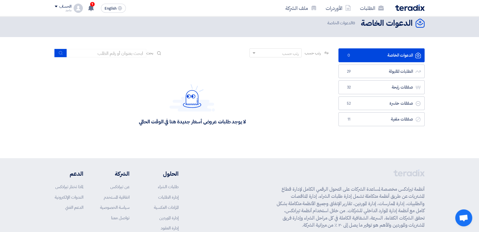
scroll to position [12, 0]
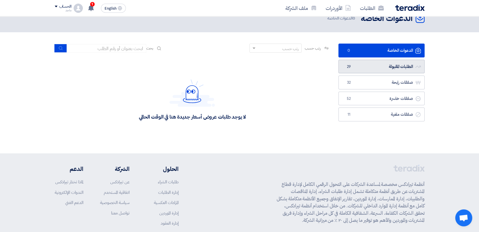
click at [361, 61] on link "الطلبات المقبولة الطلبات المقبولة 29" at bounding box center [381, 67] width 86 height 14
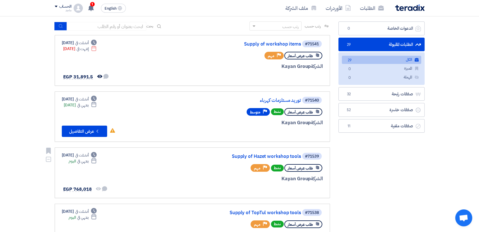
scroll to position [35, 0]
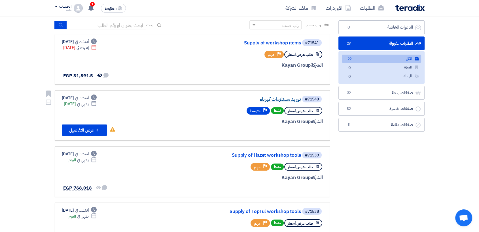
click at [272, 101] on link "توريد مستلزمات كهرباء" at bounding box center [243, 99] width 113 height 5
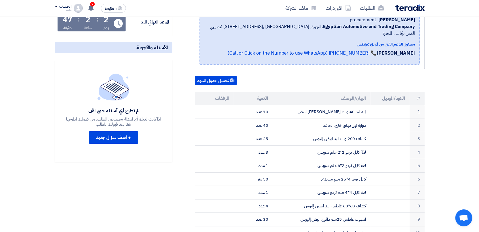
scroll to position [88, 0]
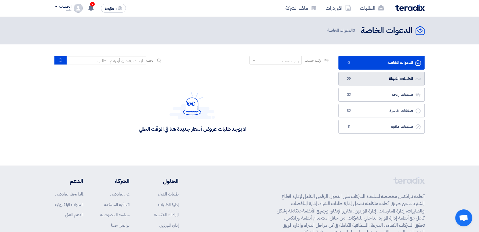
click at [375, 76] on link "الطلبات المقبولة الطلبات المقبولة 29" at bounding box center [381, 79] width 86 height 14
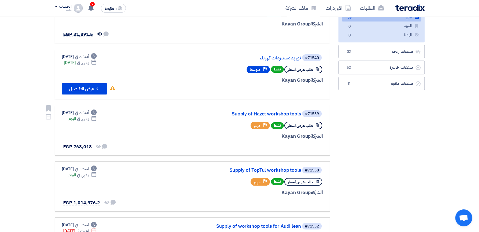
scroll to position [86, 0]
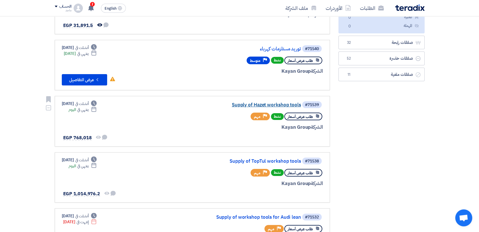
click at [247, 106] on link "Supply of Hazet workshop tools" at bounding box center [243, 105] width 113 height 5
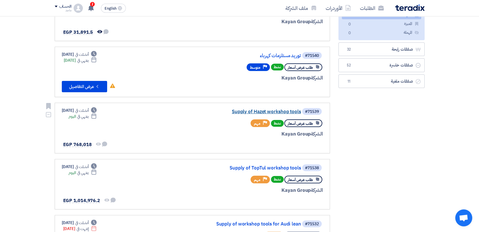
scroll to position [82, 0]
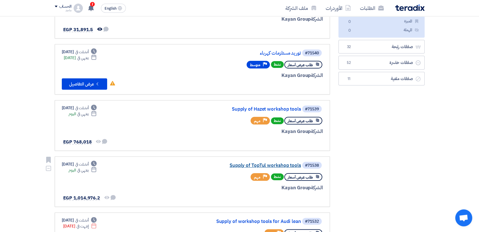
click at [242, 163] on link "Supply of TopTul workshop tools" at bounding box center [243, 165] width 113 height 5
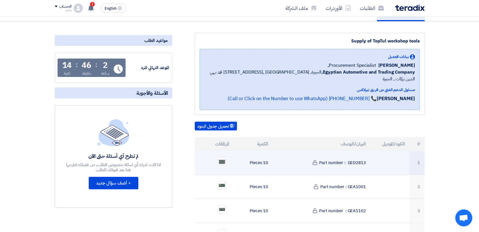
scroll to position [54, 0]
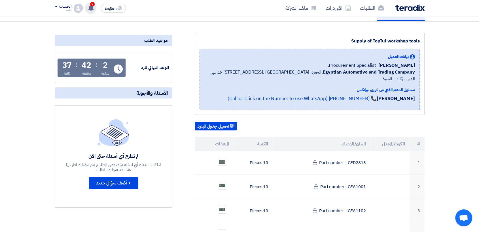
click at [89, 9] on use at bounding box center [91, 8] width 6 height 6
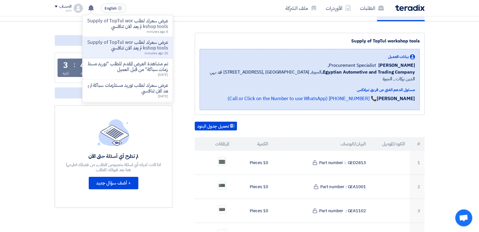
click at [242, 6] on div "الطلبات الأوردرات ملف الشركة" at bounding box center [313, 7] width 222 height 13
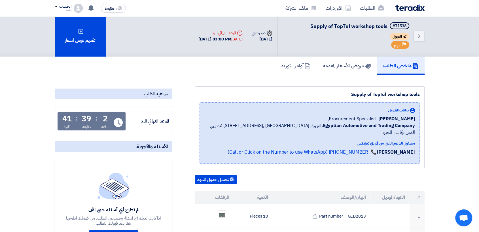
scroll to position [0, 0]
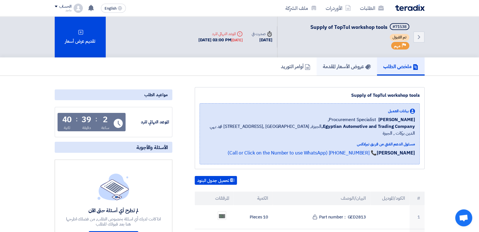
click at [342, 68] on h5 "عروض الأسعار المقدمة" at bounding box center [347, 66] width 48 height 7
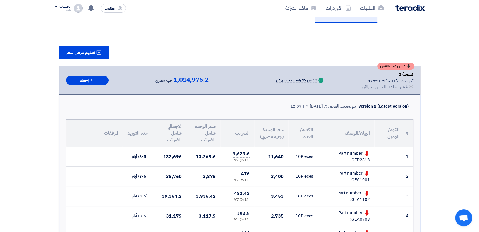
scroll to position [33, 0]
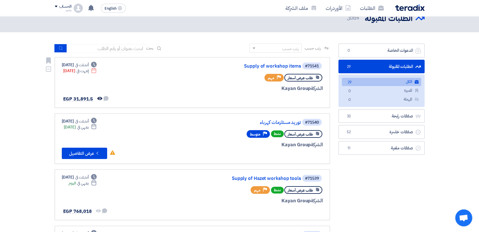
scroll to position [18, 0]
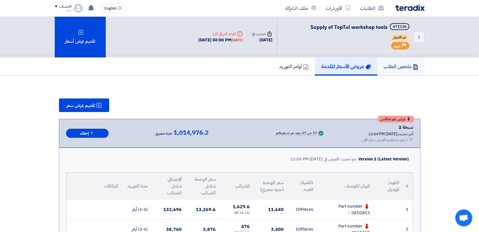
click at [394, 60] on link "ملخص الطلب" at bounding box center [400, 66] width 47 height 18
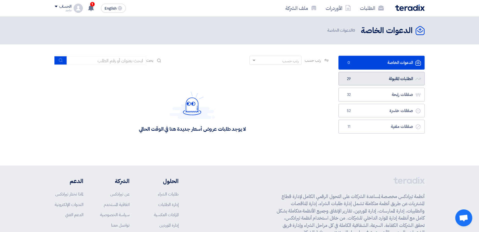
click at [406, 76] on link "الطلبات المقبولة الطلبات المقبولة 29" at bounding box center [381, 79] width 86 height 14
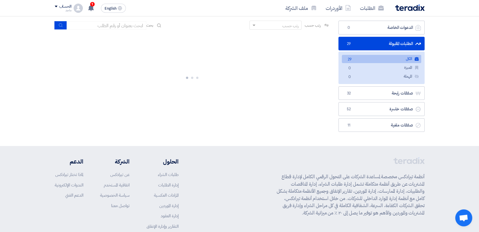
scroll to position [35, 0]
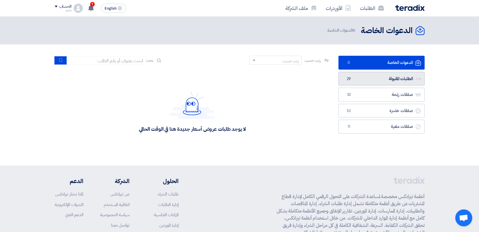
click at [363, 73] on link "الطلبات المقبولة الطلبات المقبولة 29" at bounding box center [381, 79] width 86 height 14
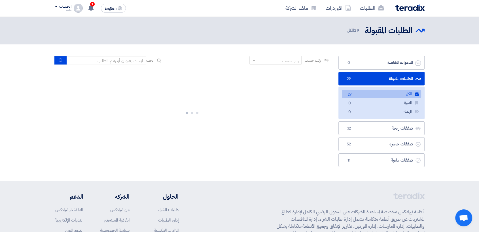
click at [428, 14] on div "الطلبات الأوردرات ملف الشركة English EN 1 عرض سعرك لطلب Supply of TopTul worksh…" at bounding box center [239, 8] width 378 height 16
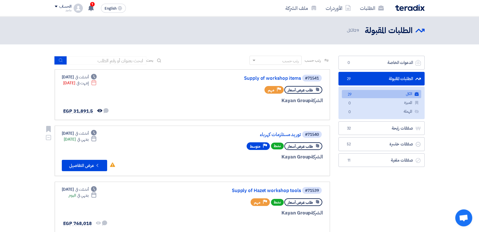
click at [302, 173] on link "#71540 توريد مستلزمات كهرباء طلب عرض أسعار نشط Priority متوسط الشركة Kayan Grou…" at bounding box center [192, 151] width 275 height 51
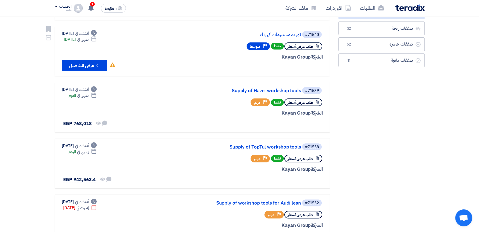
scroll to position [100, 0]
click at [291, 146] on link "Supply of TopTul workshop tools" at bounding box center [243, 147] width 113 height 5
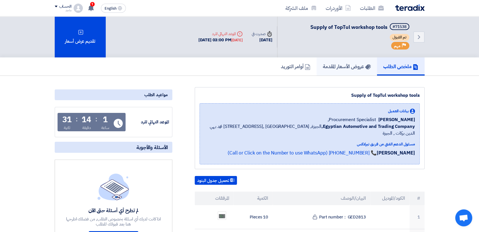
click at [350, 71] on link "عروض الأسعار المقدمة" at bounding box center [346, 66] width 60 height 18
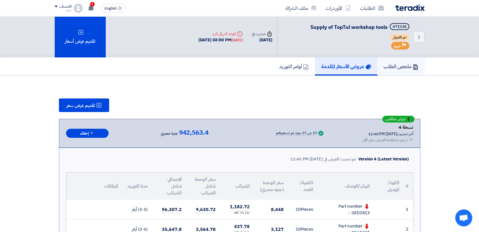
click at [410, 71] on link "ملخص الطلب" at bounding box center [400, 66] width 47 height 18
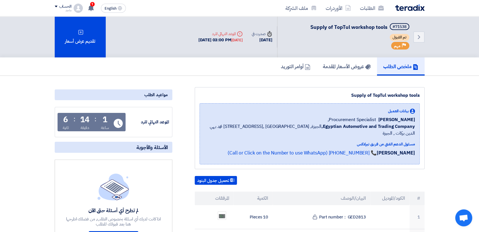
click at [410, 71] on link "ملخص الطلب" at bounding box center [401, 66] width 48 height 18
click at [352, 71] on link "عروض الأسعار المقدمة" at bounding box center [346, 66] width 60 height 18
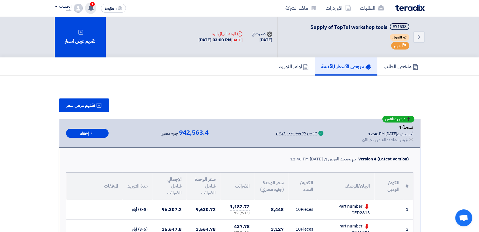
click at [86, 4] on div "1 عرض سعرك لطلب Supply of TopTul workshop tools لم يعد الان تنافسي 1 hours ago …" at bounding box center [90, 8] width 11 height 11
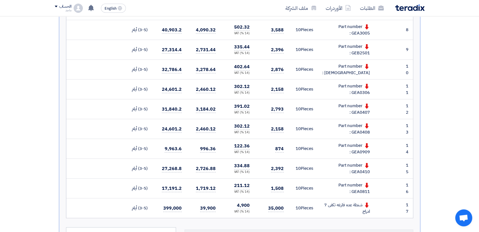
scroll to position [345, 0]
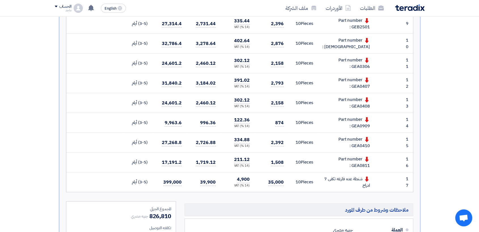
click at [440, 48] on section "تقديم عرض سعر عرض منافس نسخة 4 أخر تحديث 28 Sep 2025, 12:40 PM Offer is Seen لم…" at bounding box center [239, 91] width 479 height 721
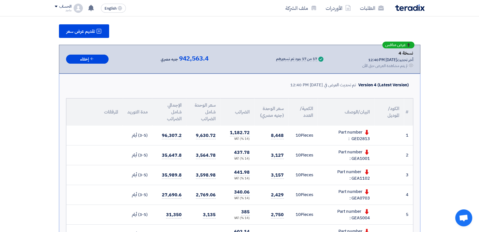
scroll to position [0, 0]
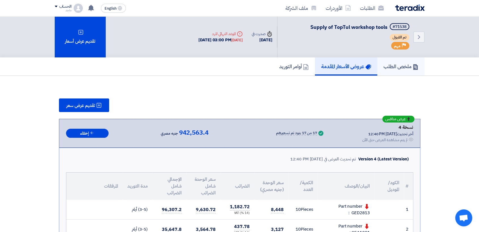
click at [403, 72] on link "ملخص الطلب" at bounding box center [400, 66] width 47 height 18
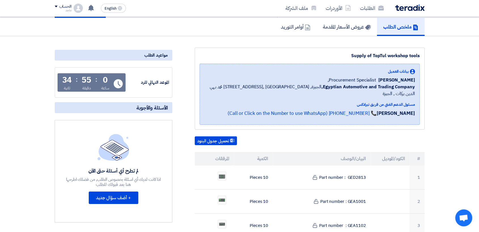
scroll to position [45, 0]
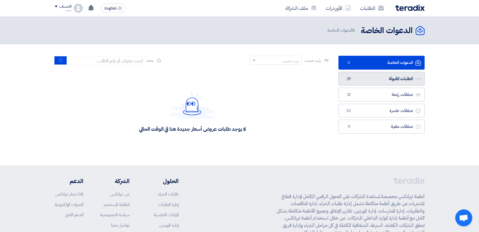
click at [412, 81] on link "الطلبات المقبولة الطلبات المقبولة 29" at bounding box center [381, 79] width 86 height 14
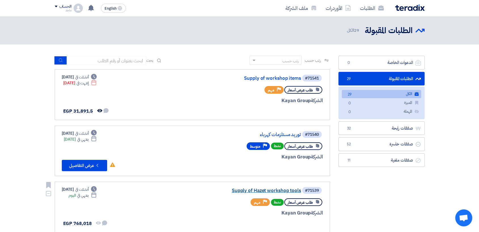
click at [248, 191] on link "Supply of Hazet workshop tools" at bounding box center [243, 190] width 113 height 5
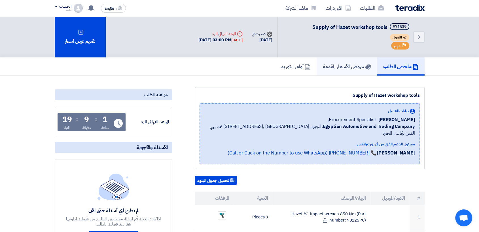
click at [352, 66] on h5 "عروض الأسعار المقدمة" at bounding box center [347, 66] width 48 height 7
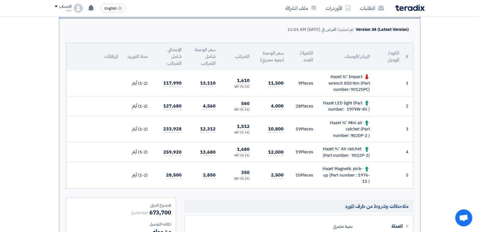
scroll to position [130, 0]
drag, startPoint x: 352, startPoint y: 66, endPoint x: 60, endPoint y: 94, distance: 293.9
click at [177, 106] on table "# الكود/الموديل البيان/الوصف الكمية/العدد سعر الوحدة (جنيه مصري) الضرائب سعر ال…" at bounding box center [239, 115] width 346 height 145
